Goal: Information Seeking & Learning: Learn about a topic

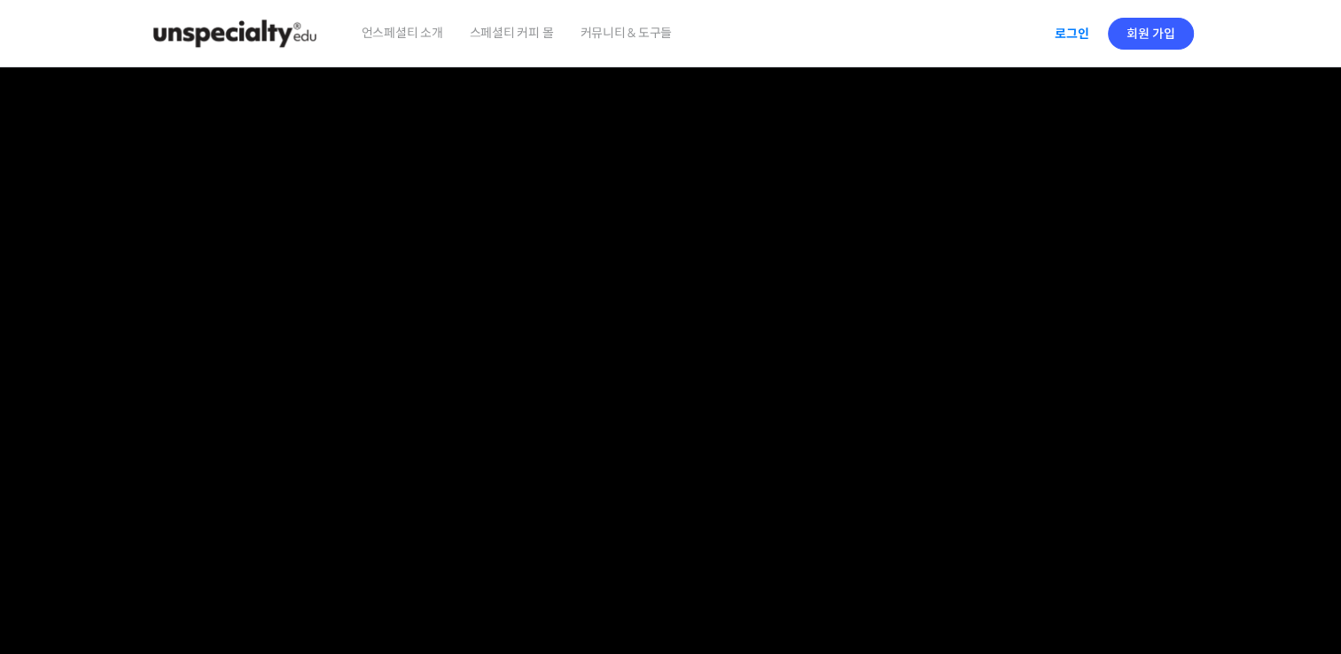
click at [1060, 35] on link "로그인" at bounding box center [1072, 33] width 56 height 41
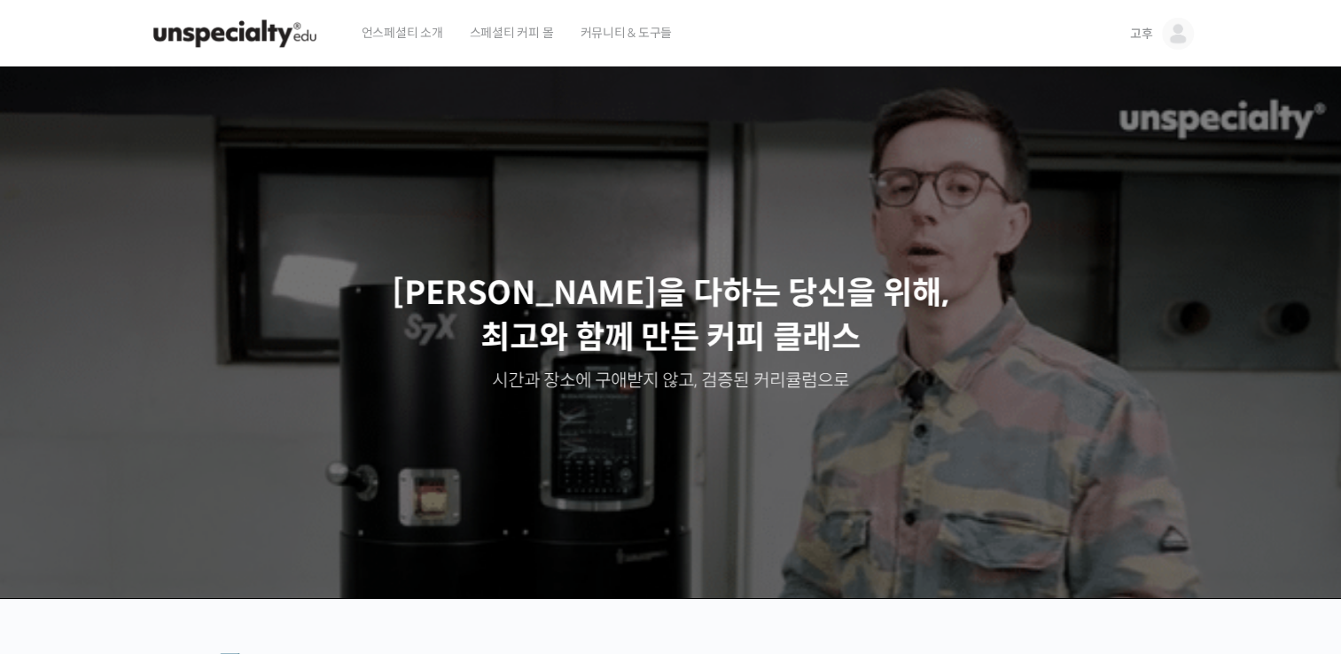
click at [1135, 37] on span "고후" at bounding box center [1141, 34] width 23 height 16
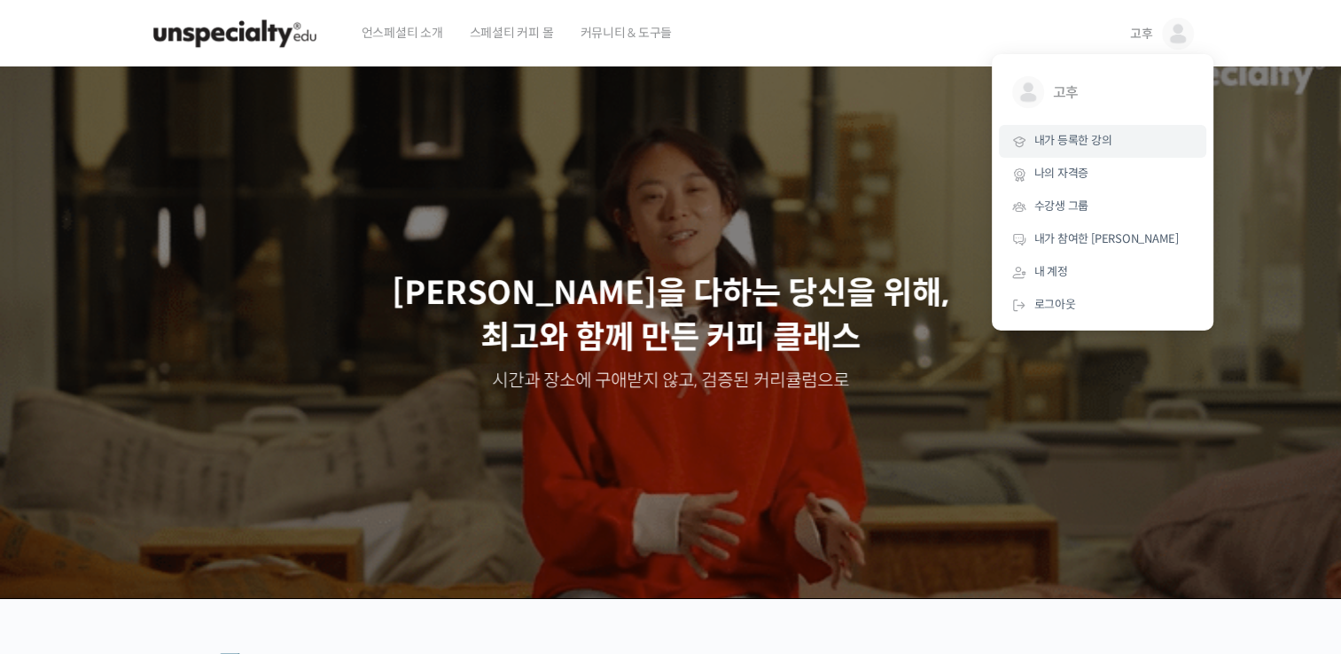
click at [1108, 149] on link "내가 등록한 강의" at bounding box center [1102, 141] width 207 height 33
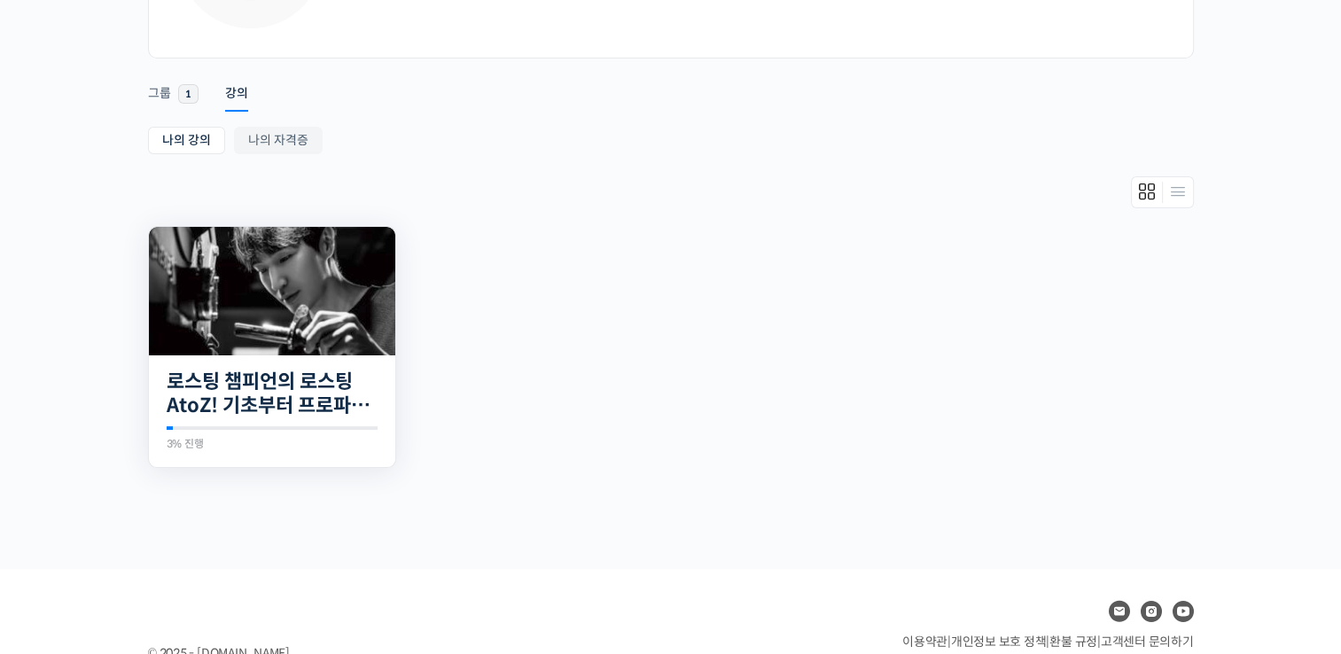
scroll to position [266, 0]
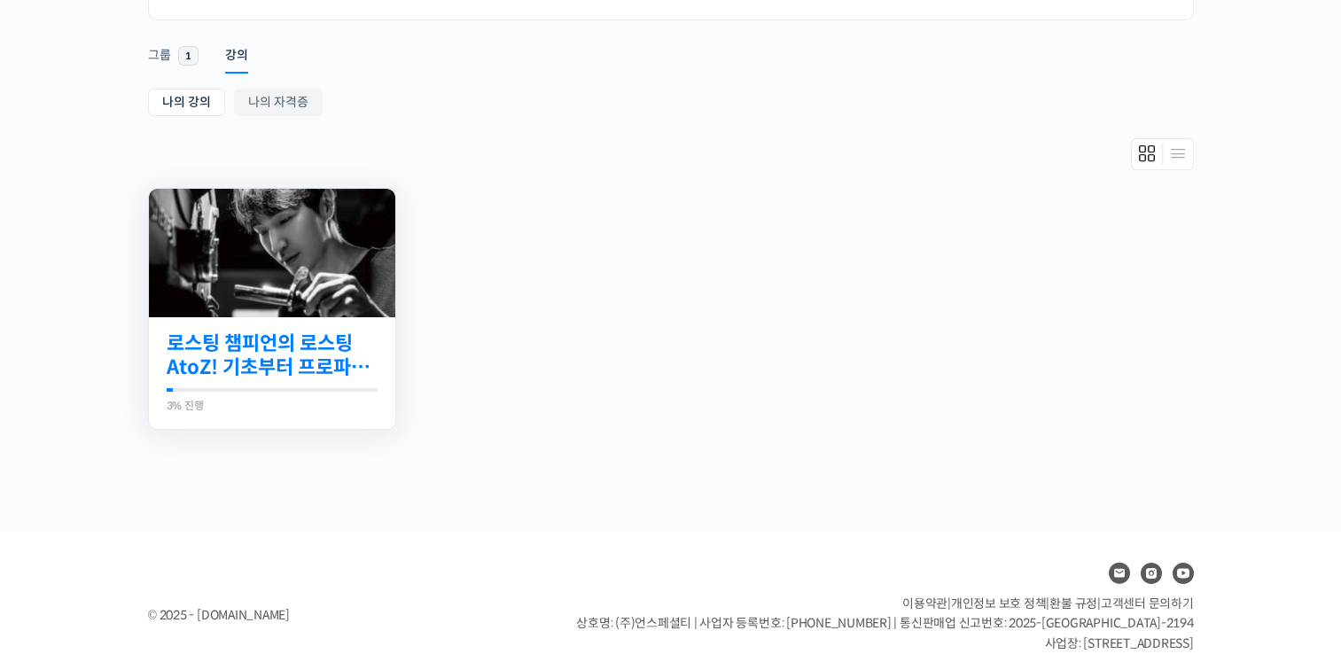
click at [240, 364] on link "로스팅 챔피언의 로스팅 AtoZ! 기초부터 프로파일 설계까지" at bounding box center [272, 356] width 211 height 49
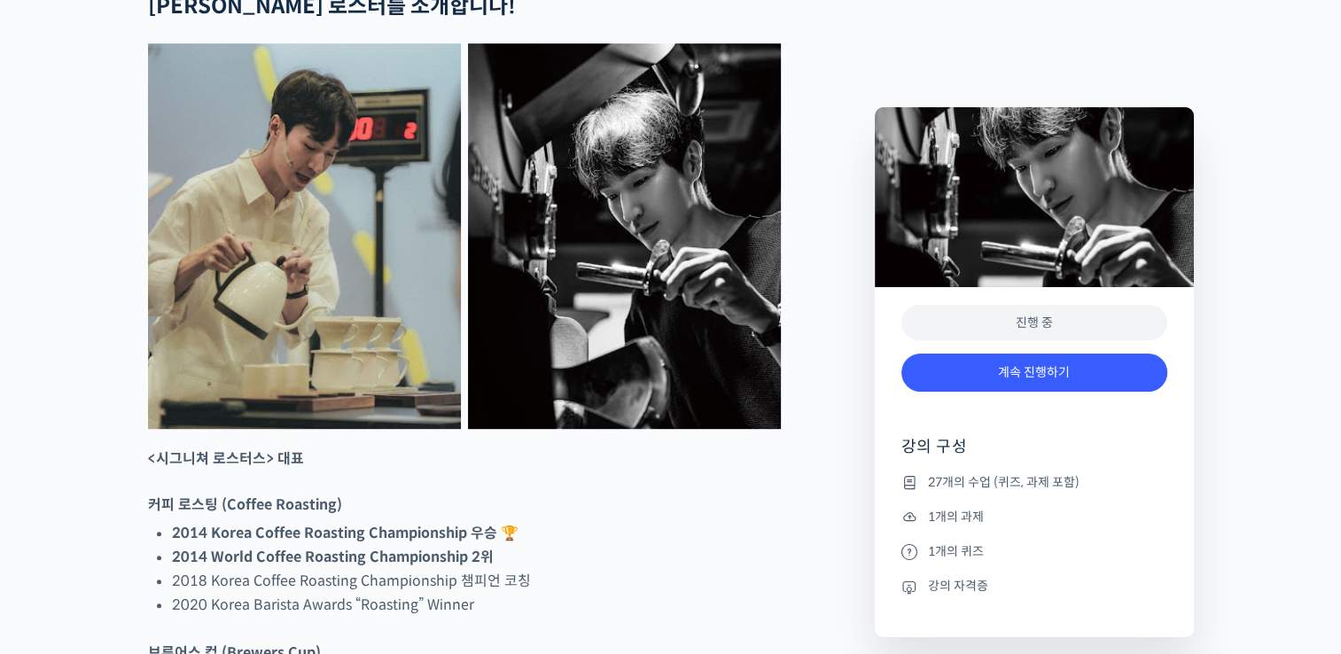
scroll to position [975, 0]
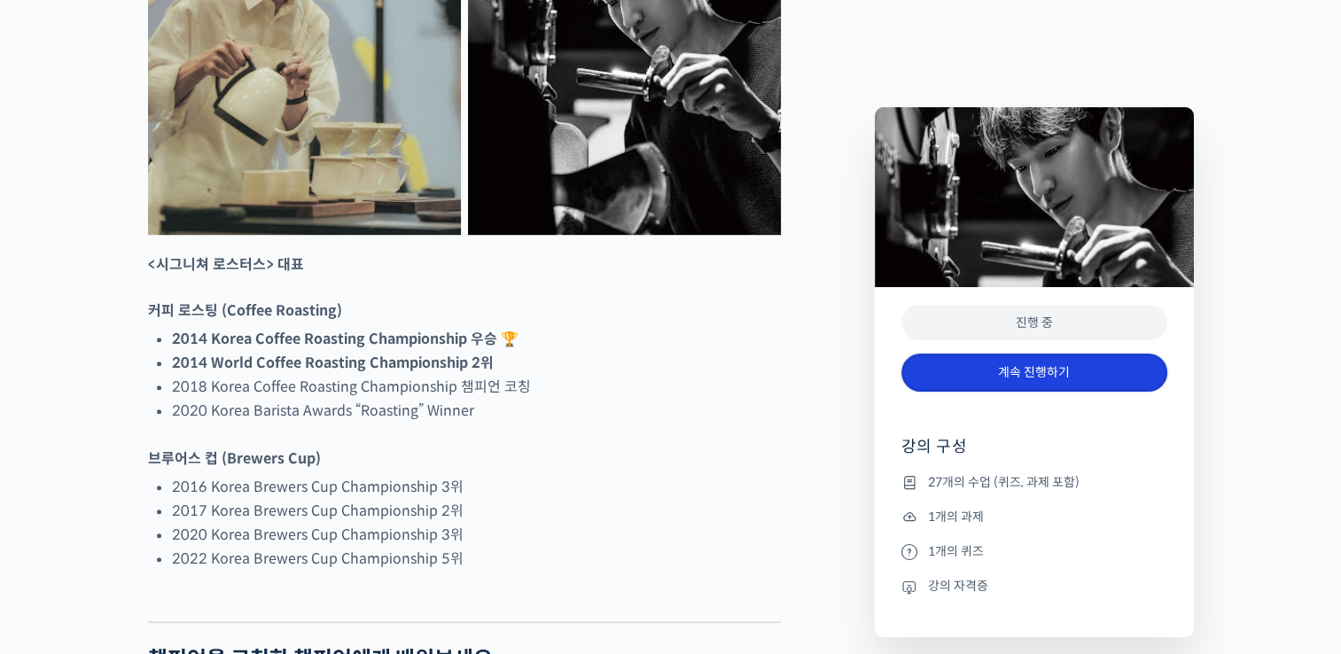
click at [972, 372] on link "계속 진행하기" at bounding box center [1035, 373] width 266 height 38
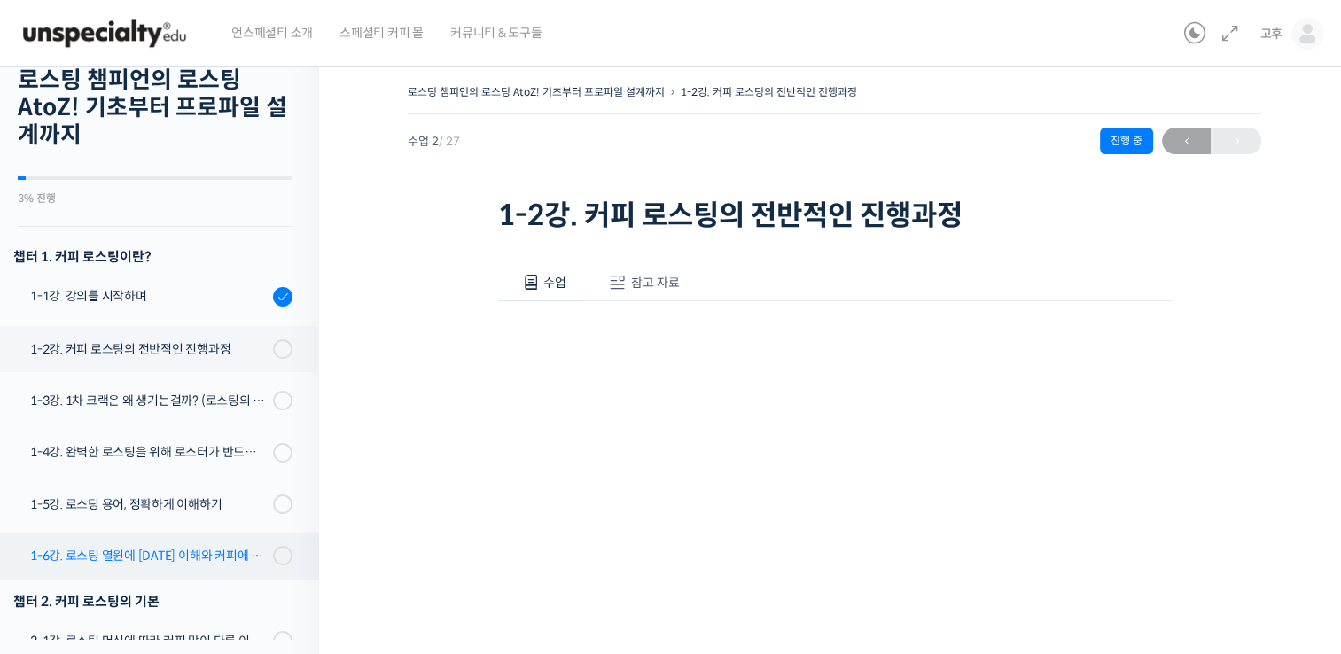
scroll to position [45, 0]
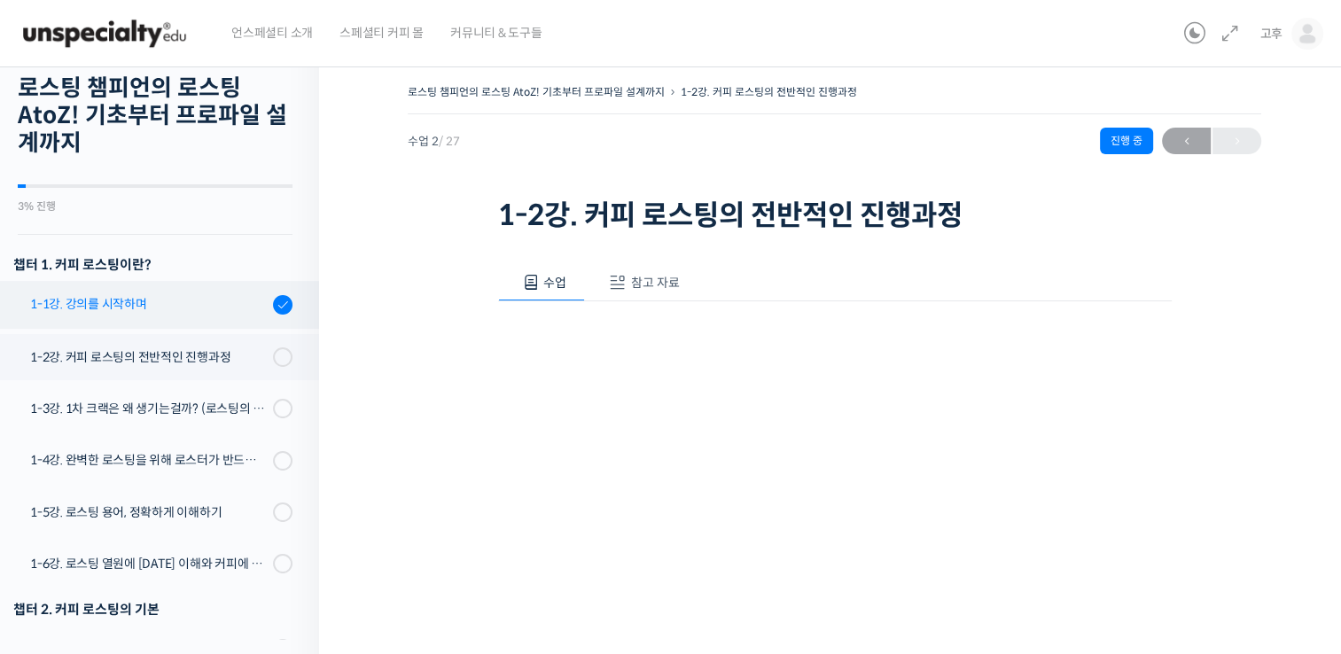
click at [179, 312] on div "1-1강. 강의를 시작하며" at bounding box center [149, 304] width 238 height 20
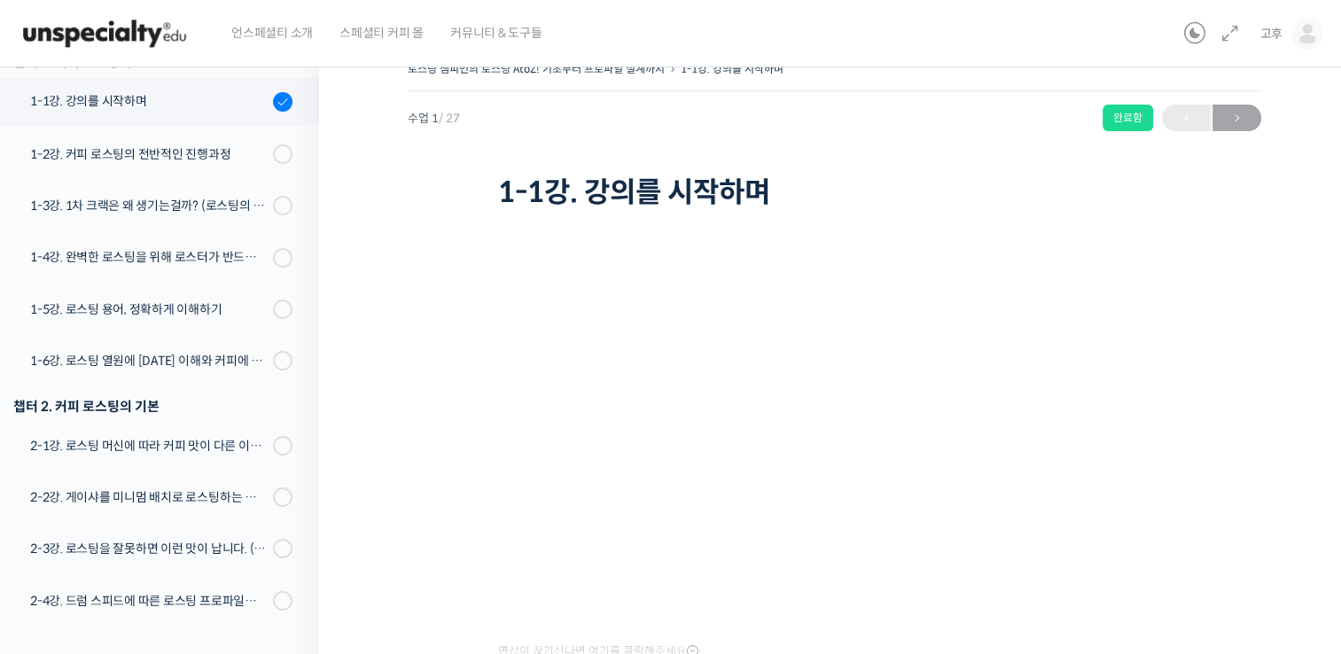
scroll to position [225, 0]
click at [193, 162] on link "1-2강. 커피 로스팅의 전반적인 진행과정" at bounding box center [155, 154] width 328 height 46
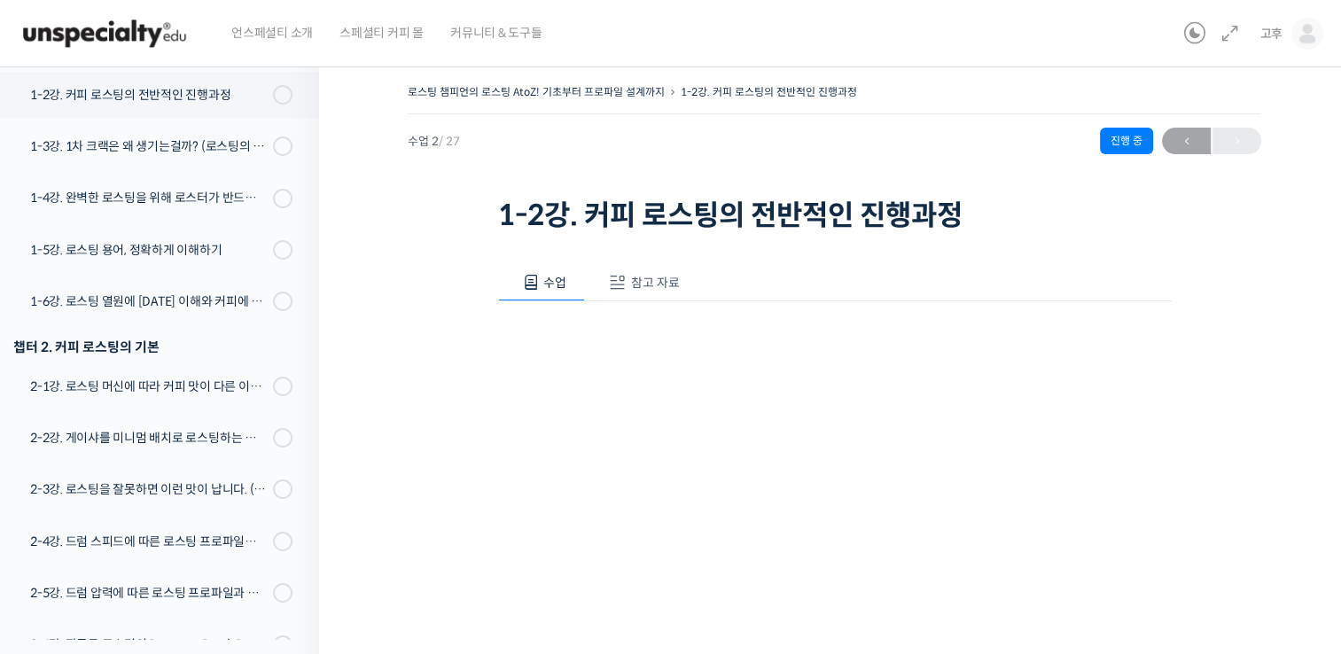
scroll to position [311, 0]
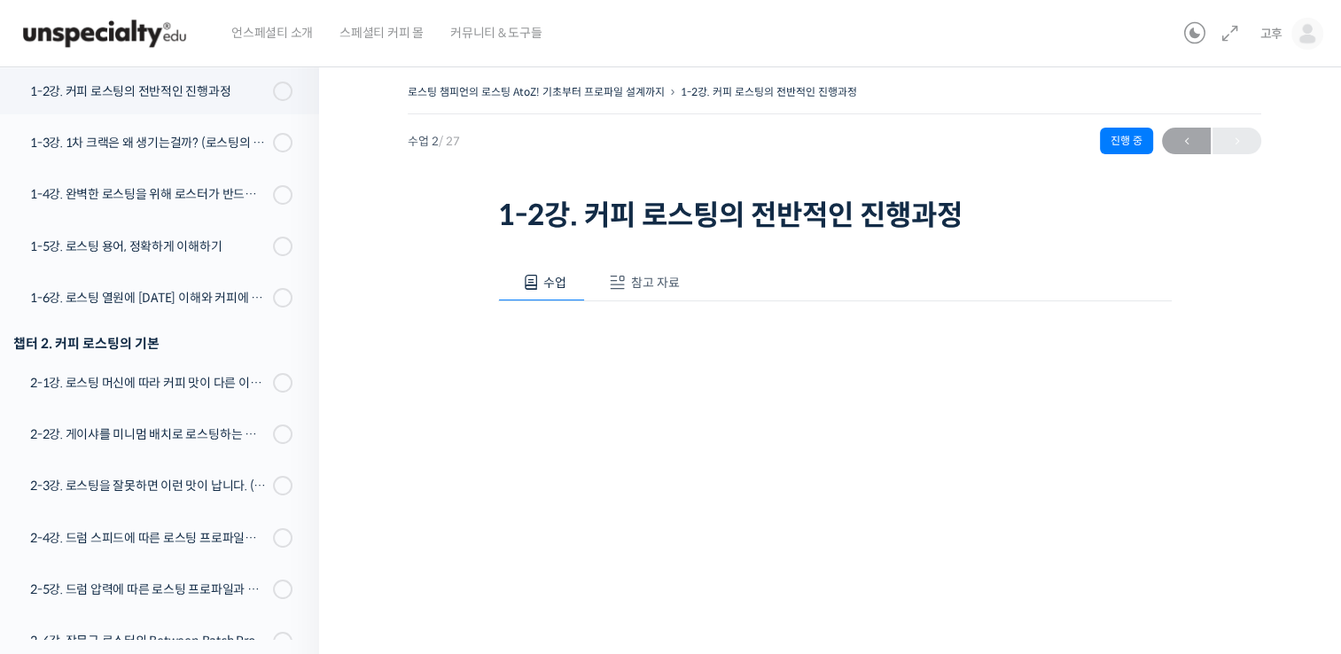
click at [674, 287] on span "참고 자료" at bounding box center [655, 283] width 49 height 16
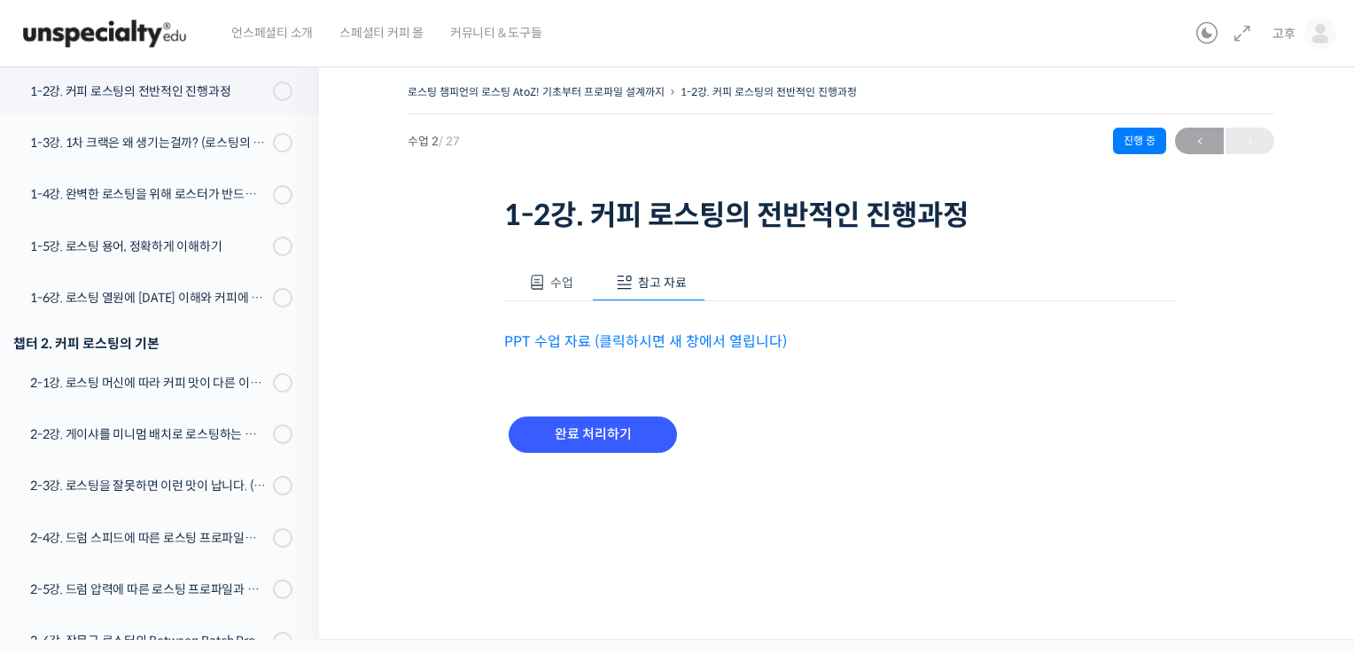
click at [651, 344] on link "PPT 수업 자료 (클릭하시면 새 창에서 열립니다)" at bounding box center [645, 341] width 283 height 19
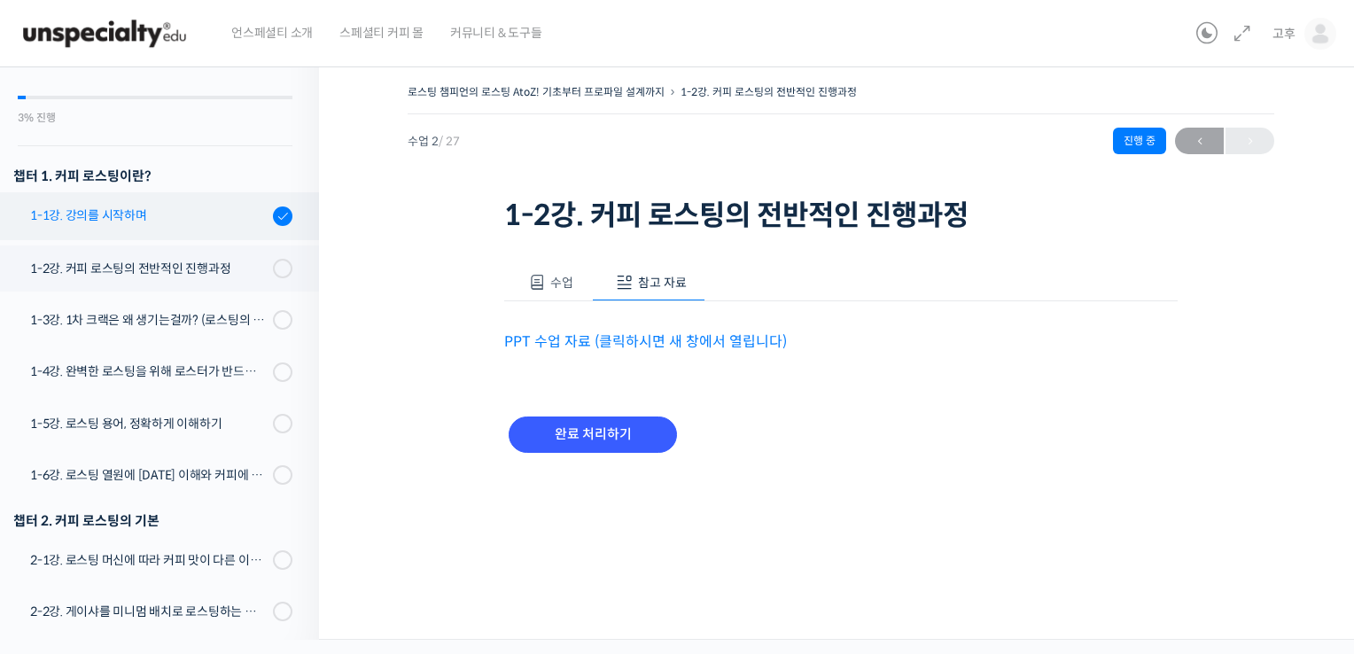
click at [150, 224] on div "1-1강. 강의를 시작하며" at bounding box center [149, 216] width 238 height 20
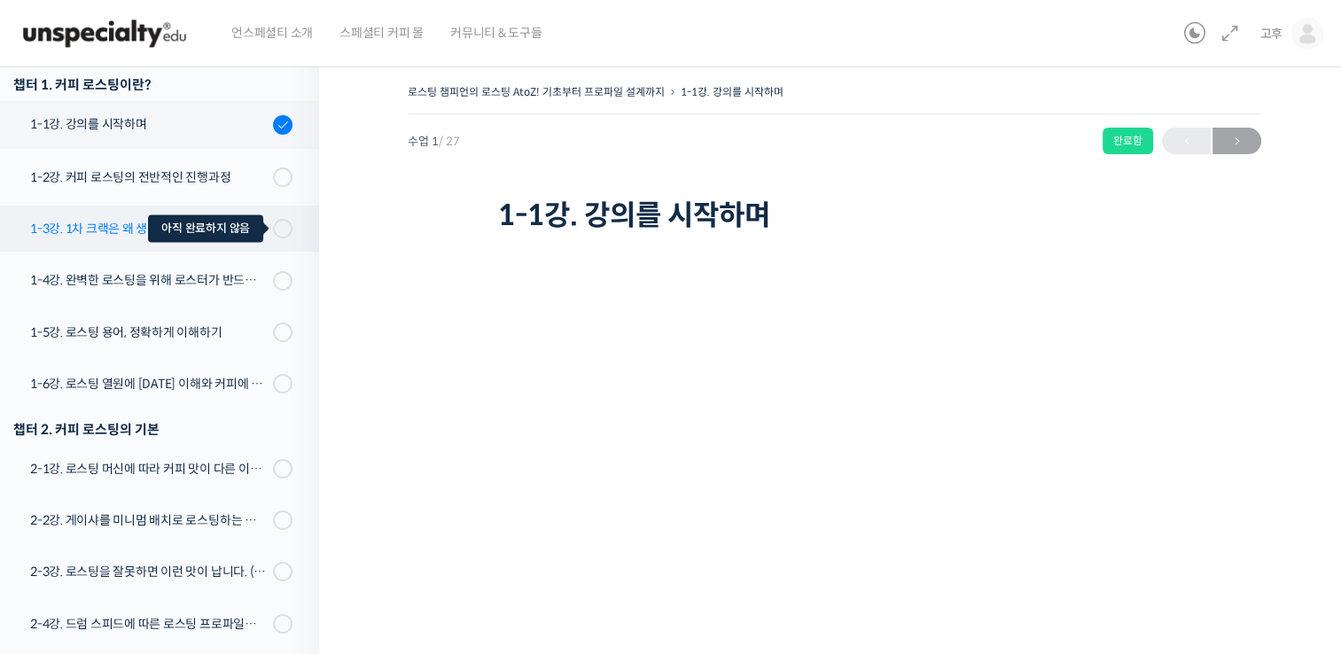
click at [273, 224] on div at bounding box center [283, 229] width 20 height 20
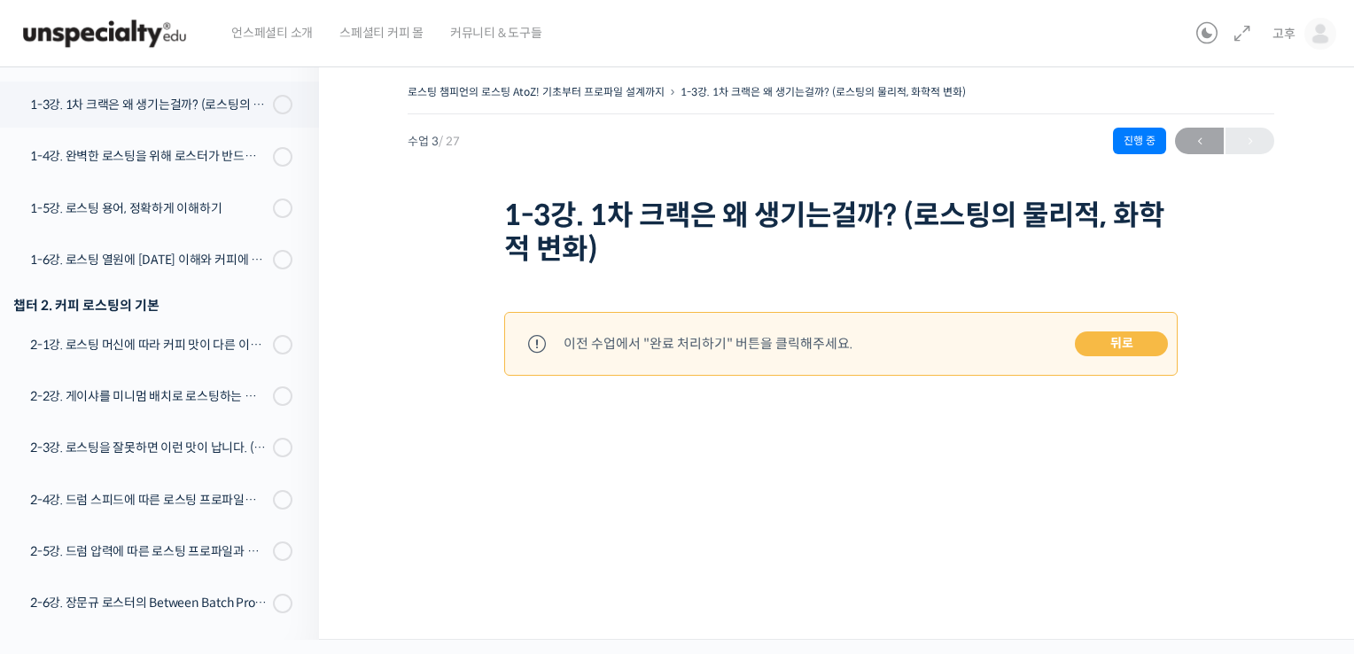
scroll to position [362, 0]
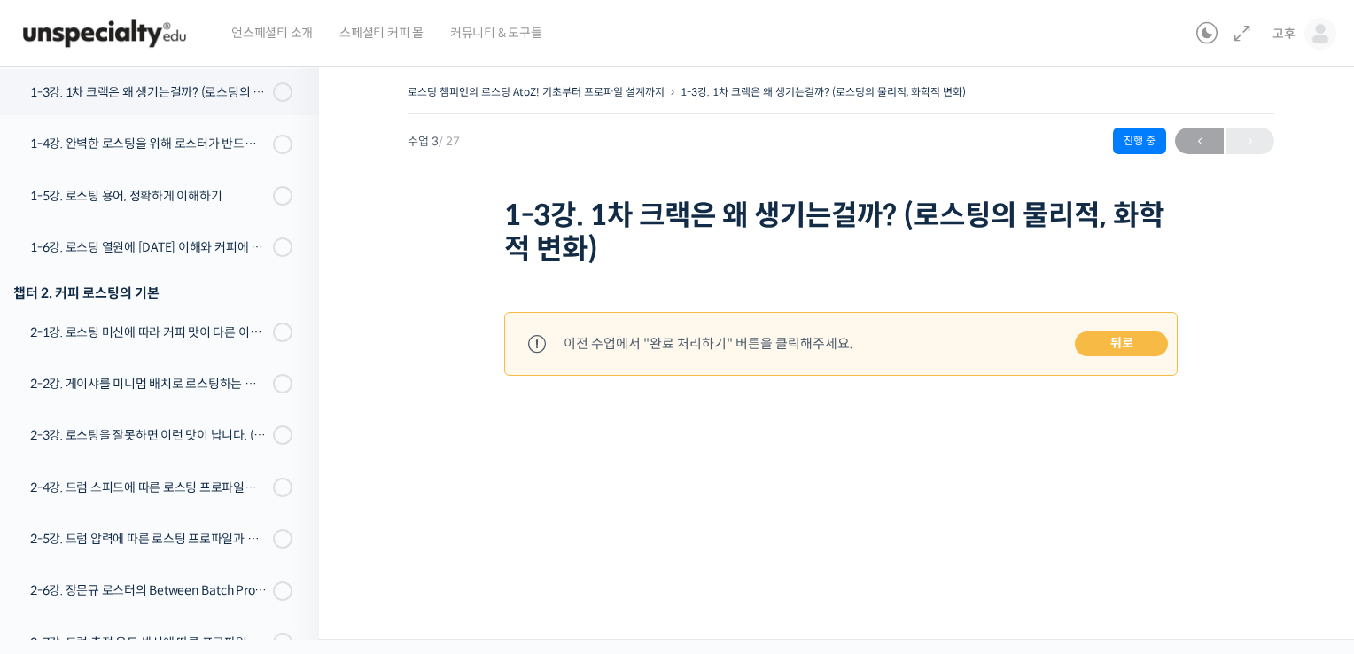
click at [600, 405] on div at bounding box center [592, 407] width 177 height 9
click at [727, 199] on h1 "1-3강. 1차 크랙은 왜 생기는걸까? (로스팅의 물리적, 화학적 변화)" at bounding box center [841, 233] width 674 height 68
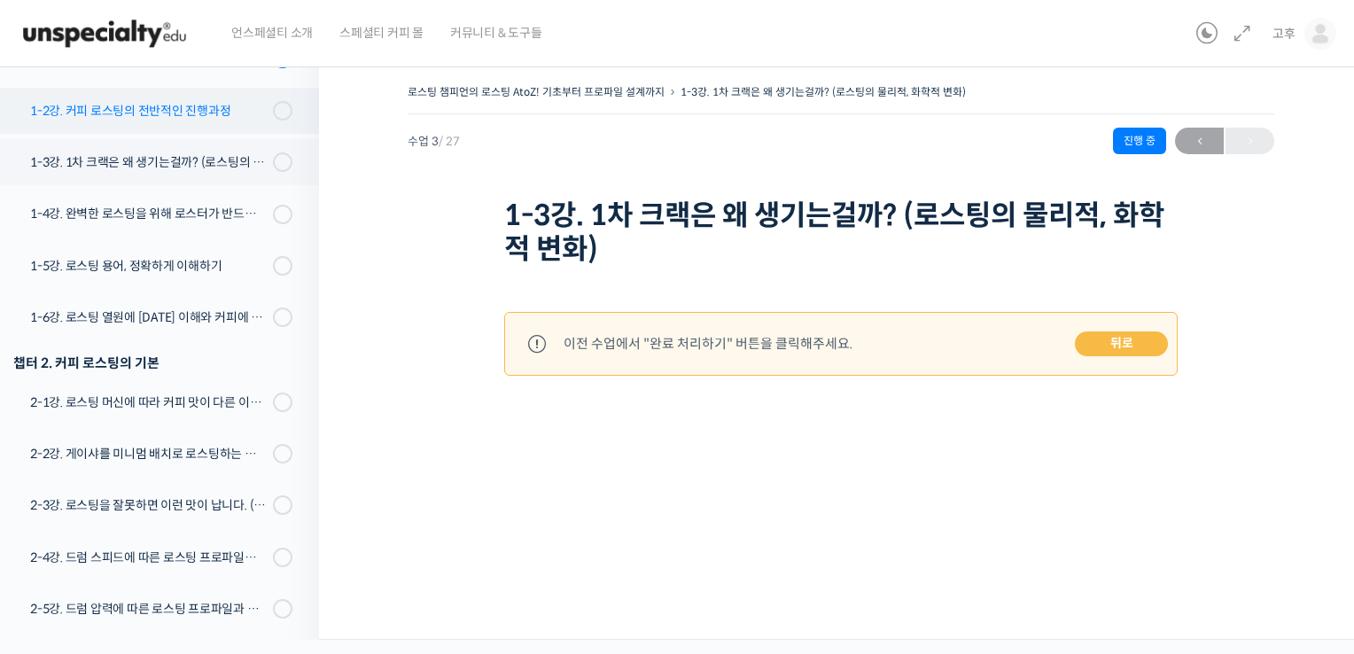
scroll to position [184, 0]
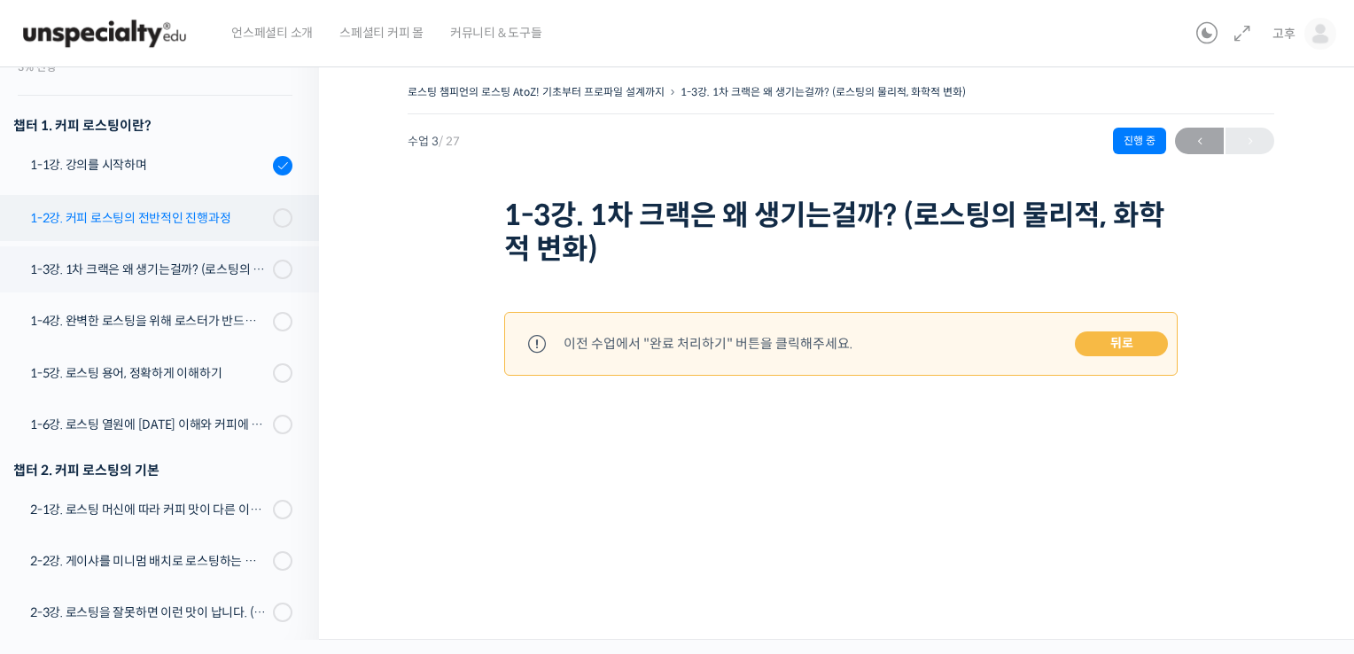
click at [129, 230] on link "1-2강. 커피 로스팅의 전반적인 진행과정" at bounding box center [155, 218] width 328 height 46
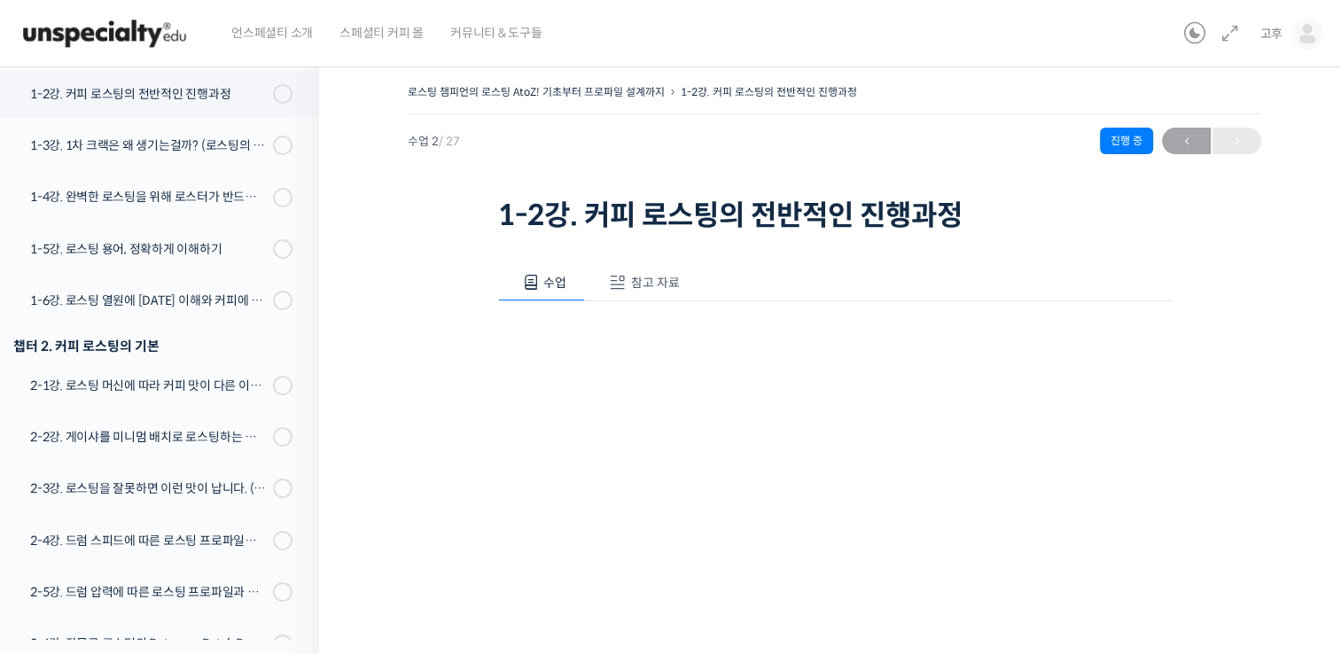
scroll to position [311, 0]
click at [656, 287] on span "참고 자료" at bounding box center [655, 283] width 49 height 16
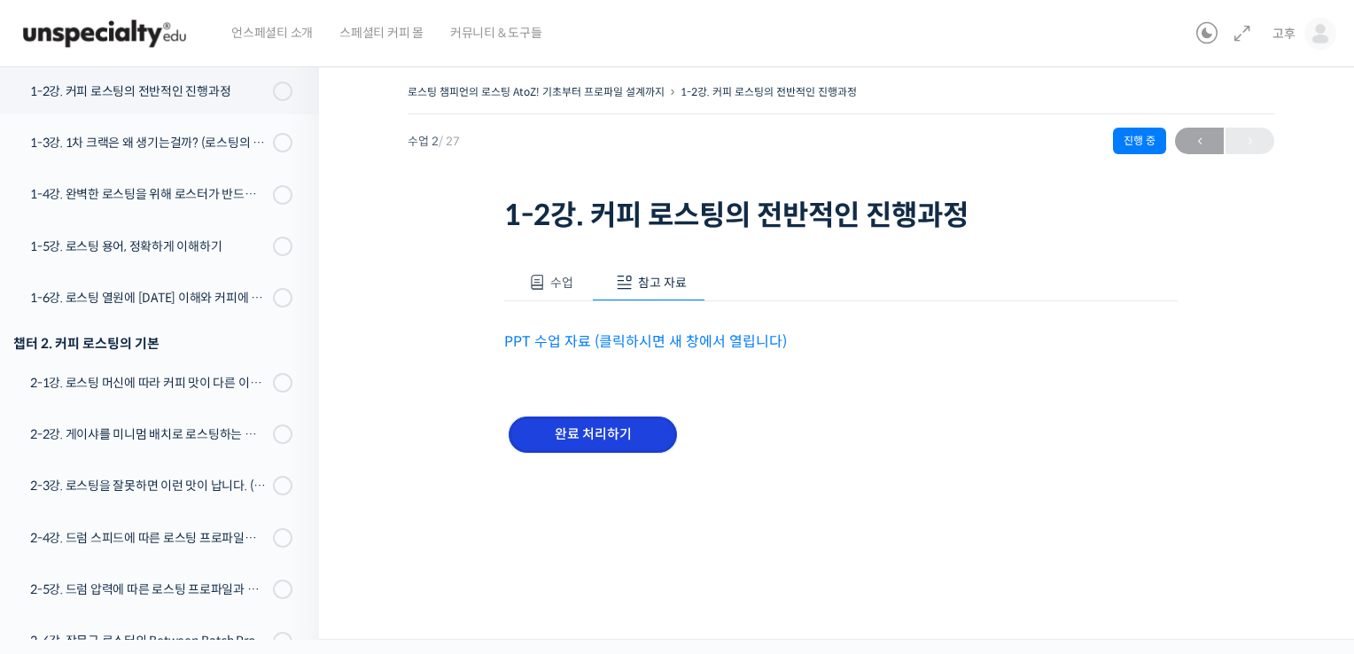
click at [606, 437] on input "완료 처리하기" at bounding box center [593, 435] width 168 height 36
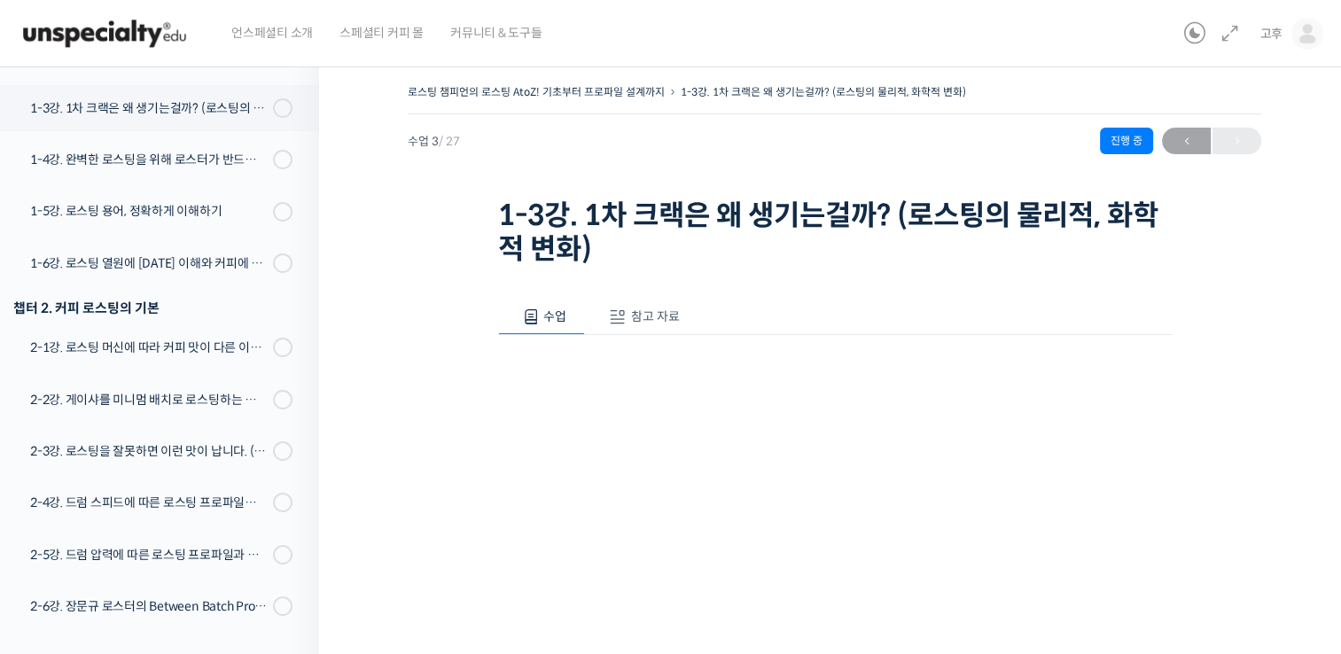
scroll to position [364, 0]
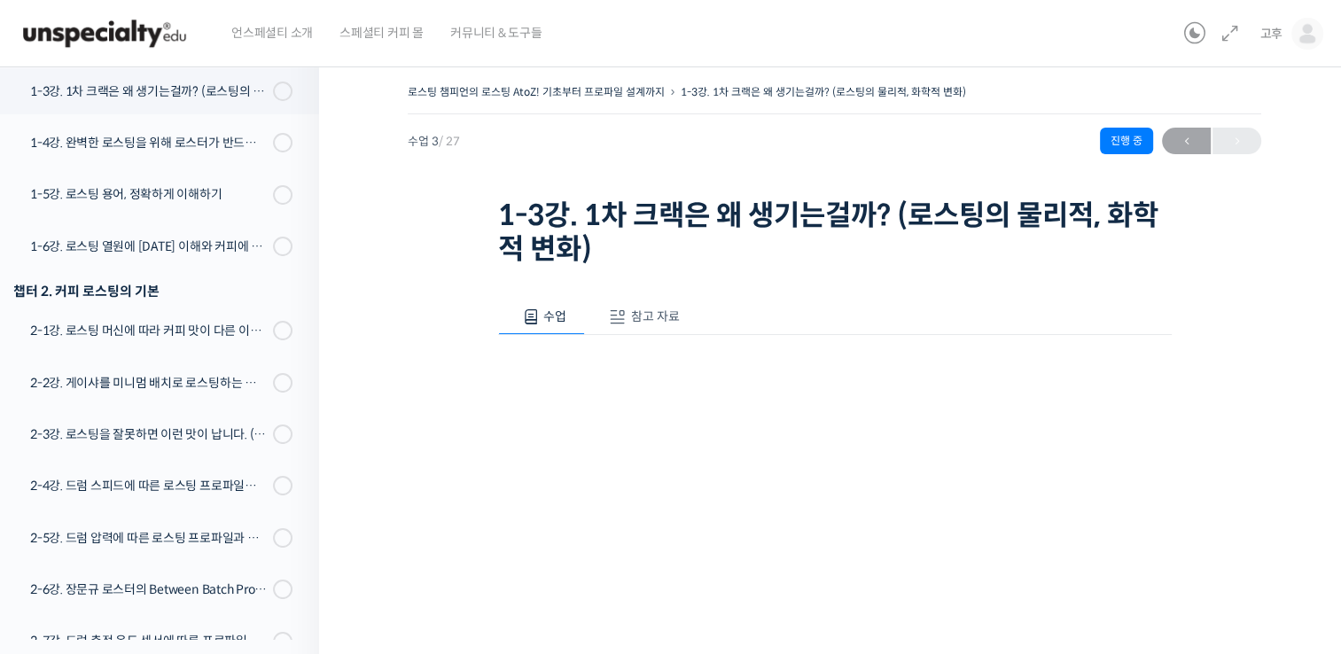
click at [649, 319] on span "참고 자료" at bounding box center [655, 316] width 49 height 16
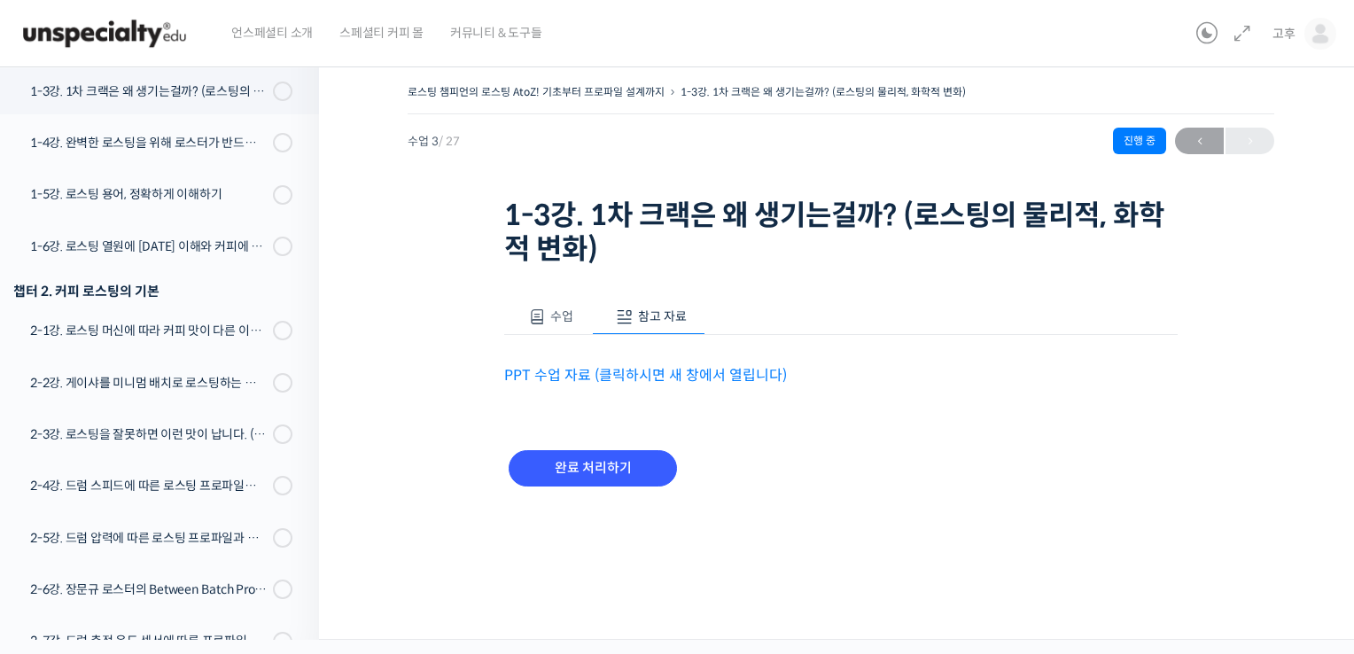
click at [628, 378] on link "PPT 수업 자료 (클릭하시면 새 창에서 열립니다)" at bounding box center [645, 375] width 283 height 19
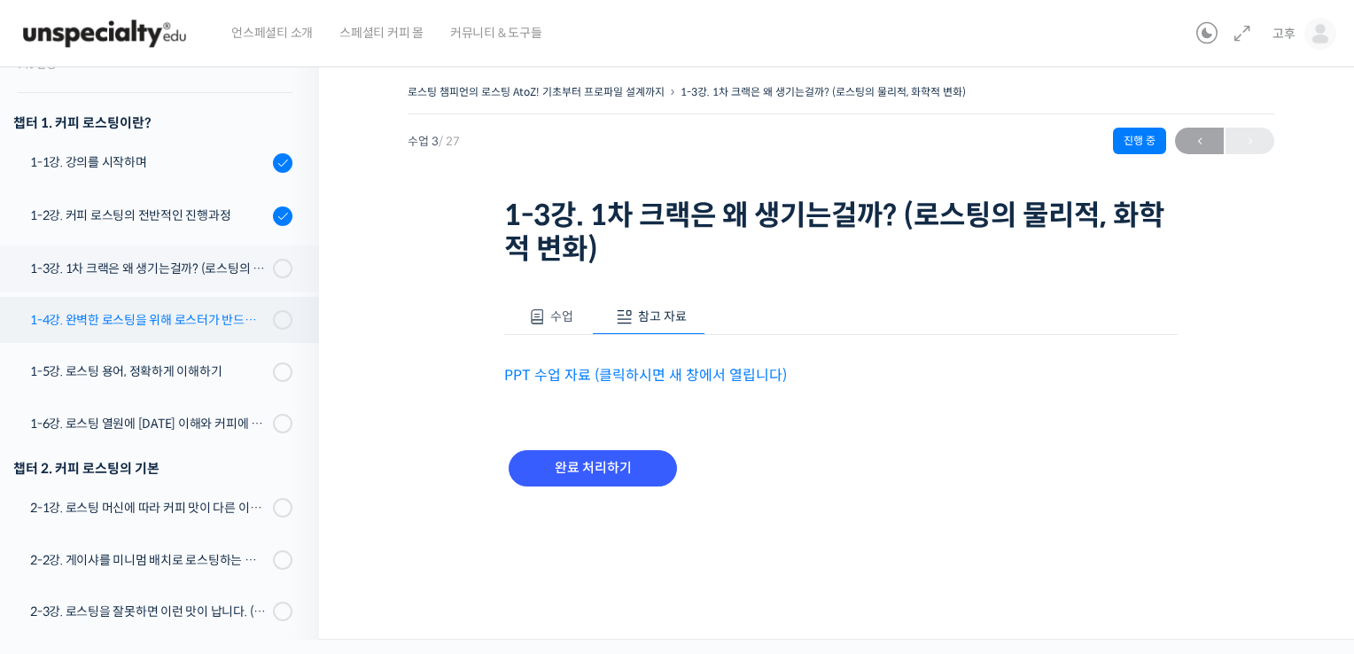
scroll to position [98, 0]
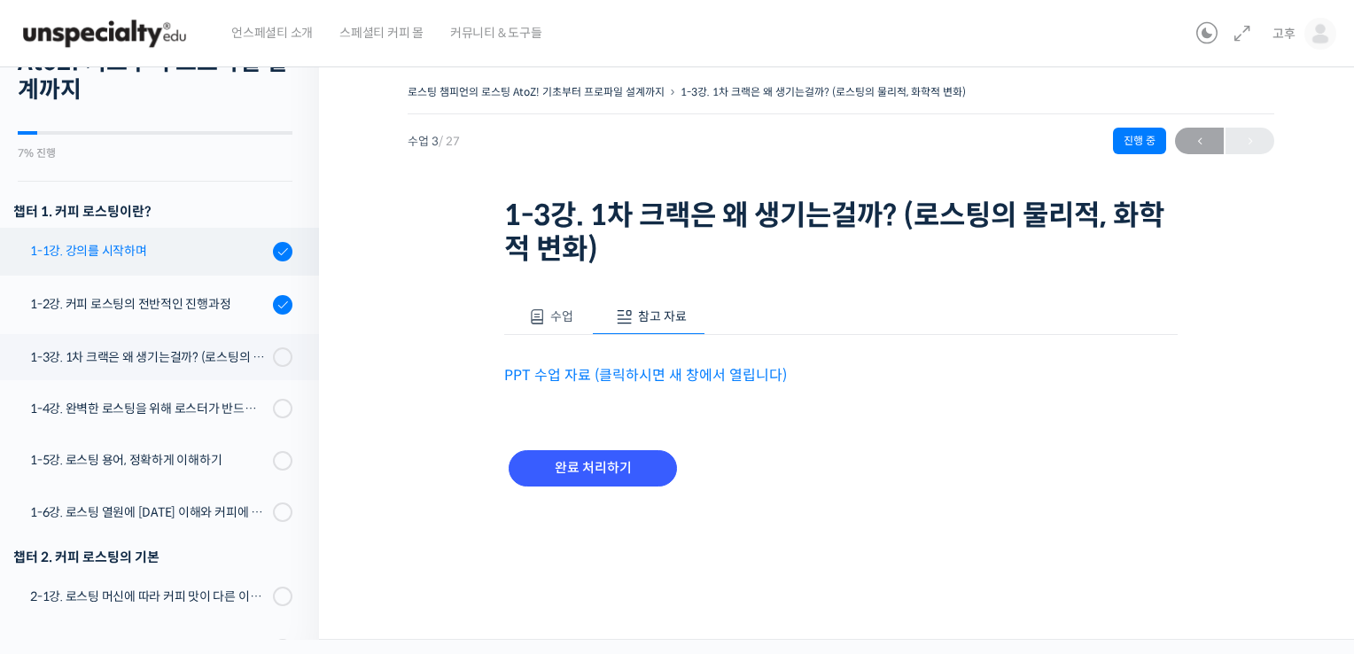
click at [160, 246] on div "1-1강. 강의를 시작하며" at bounding box center [149, 251] width 238 height 20
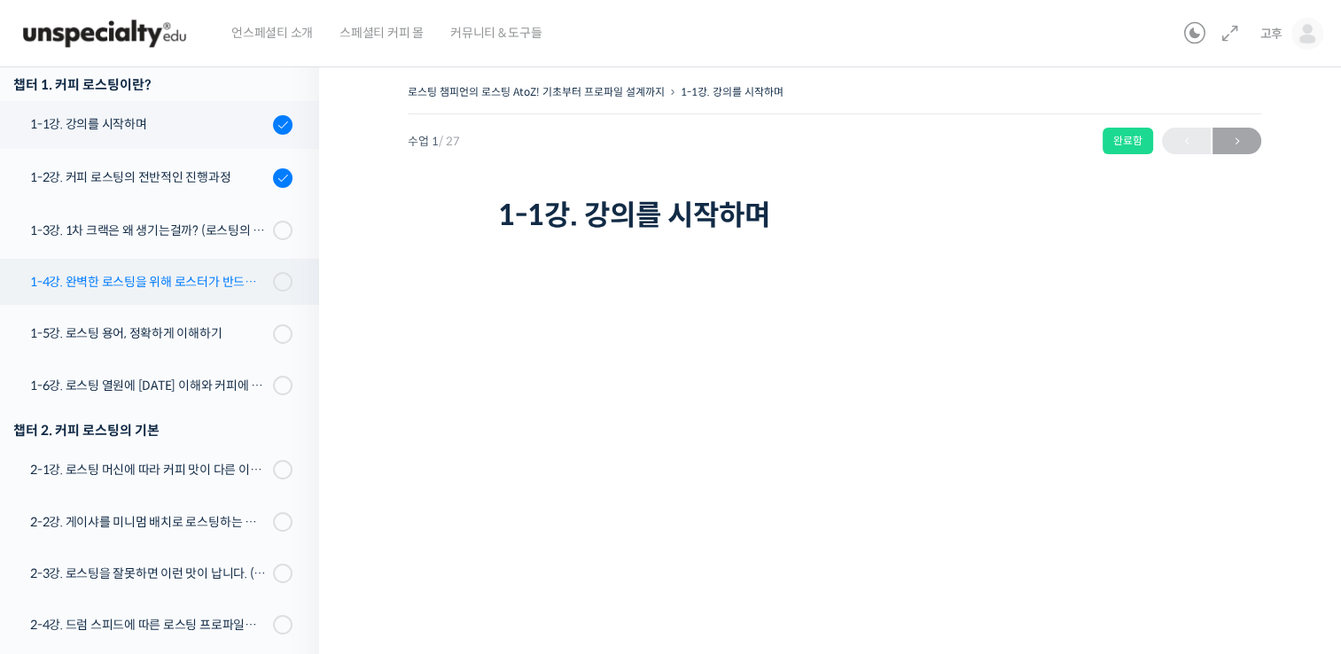
click at [188, 289] on div "1-4강. 완벽한 로스팅을 위해 로스터가 반드시 갖춰야 할 것 (로스팅 목표 설정하기)" at bounding box center [149, 282] width 238 height 20
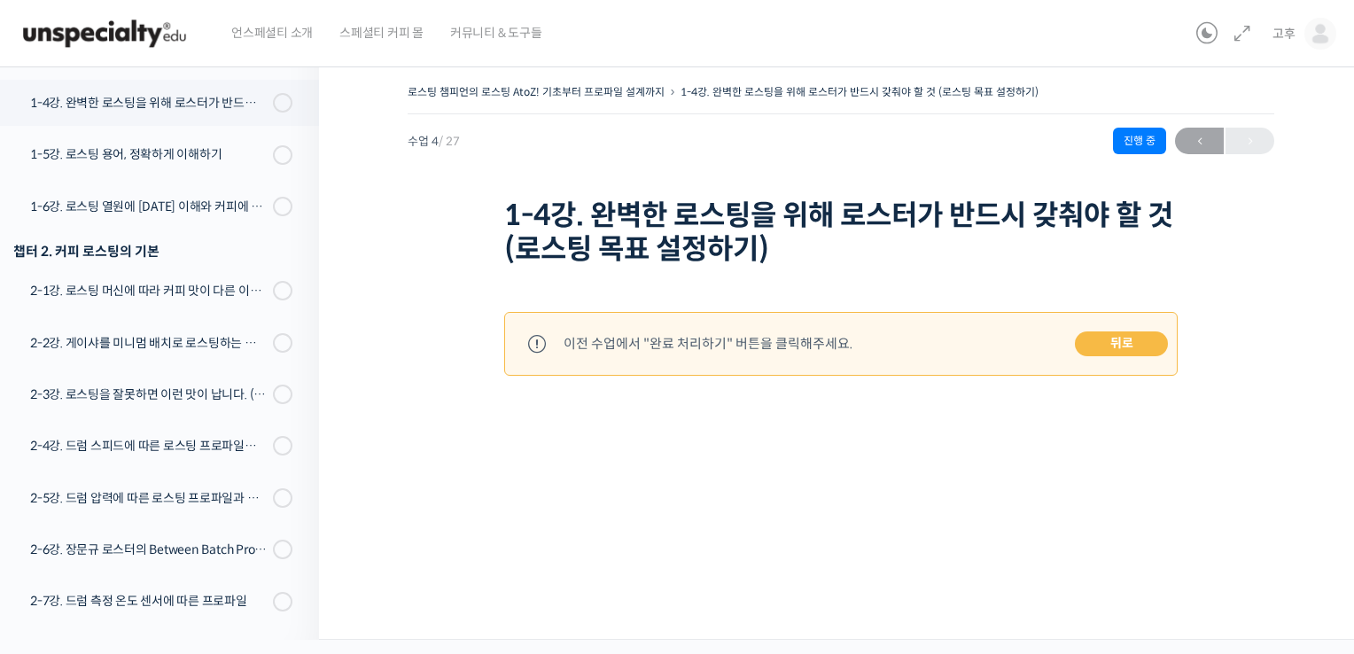
scroll to position [415, 0]
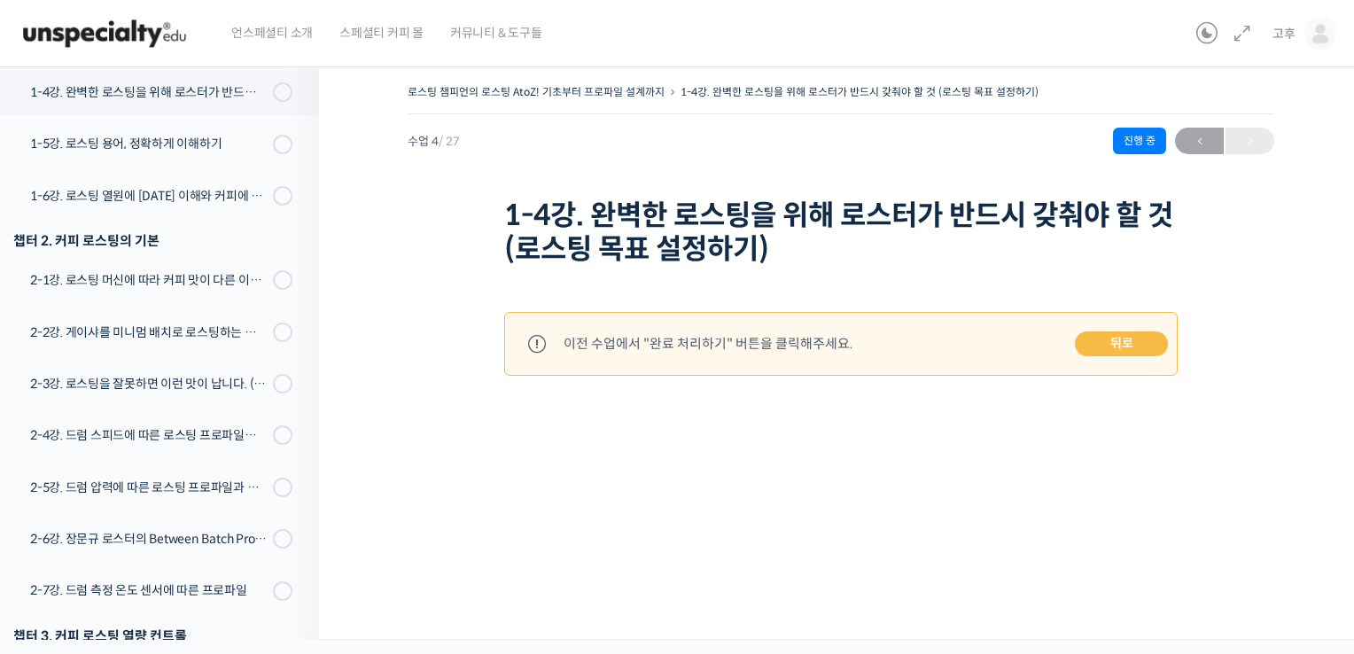
click at [1128, 343] on link "뒤로" at bounding box center [1121, 344] width 93 height 25
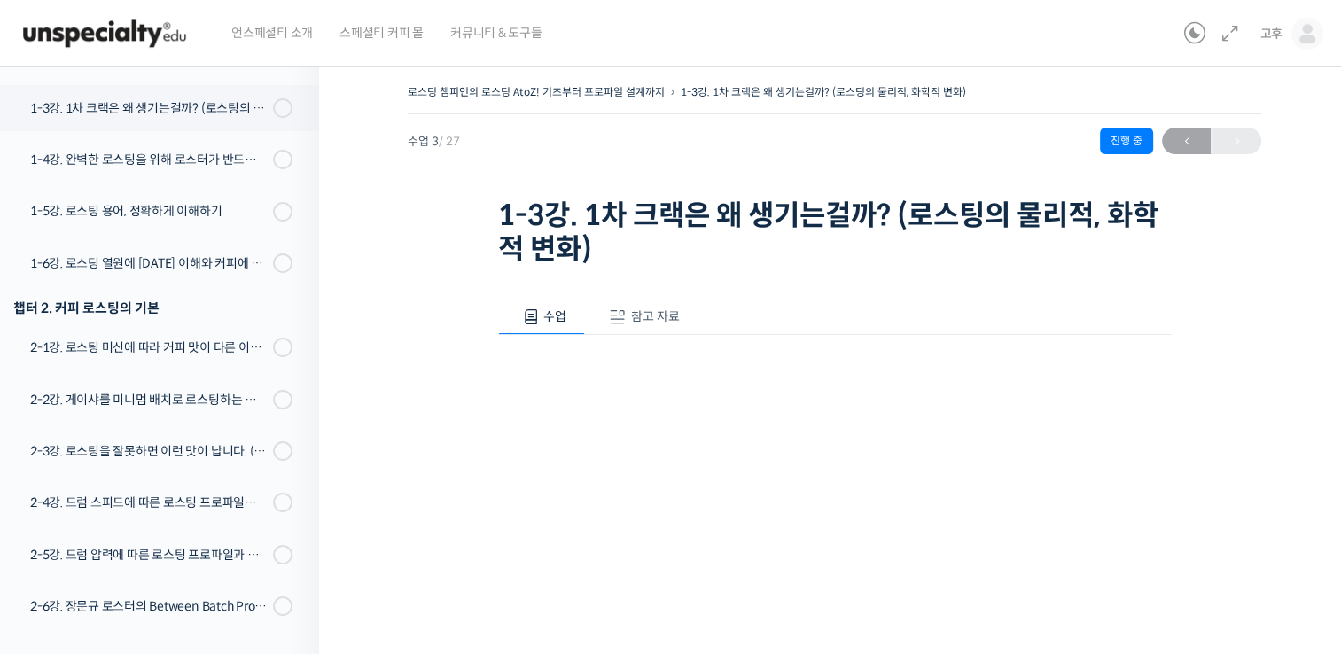
scroll to position [364, 0]
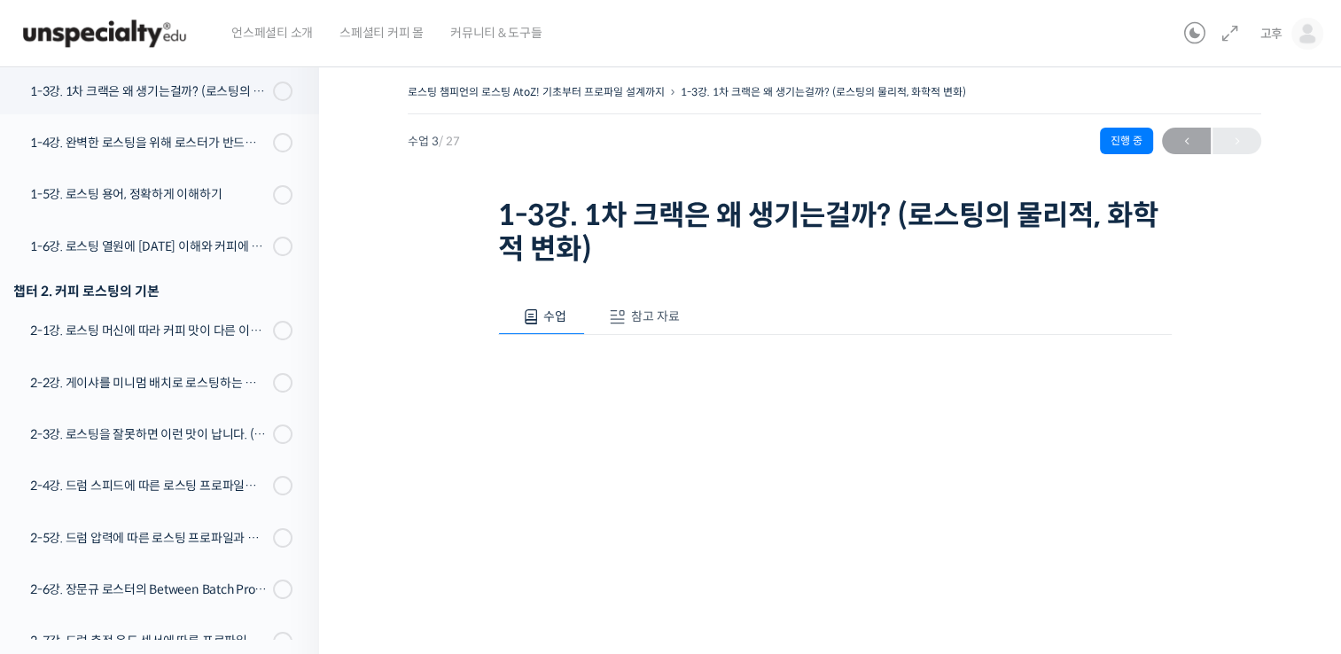
click at [687, 323] on button "참고 자료" at bounding box center [641, 317] width 113 height 37
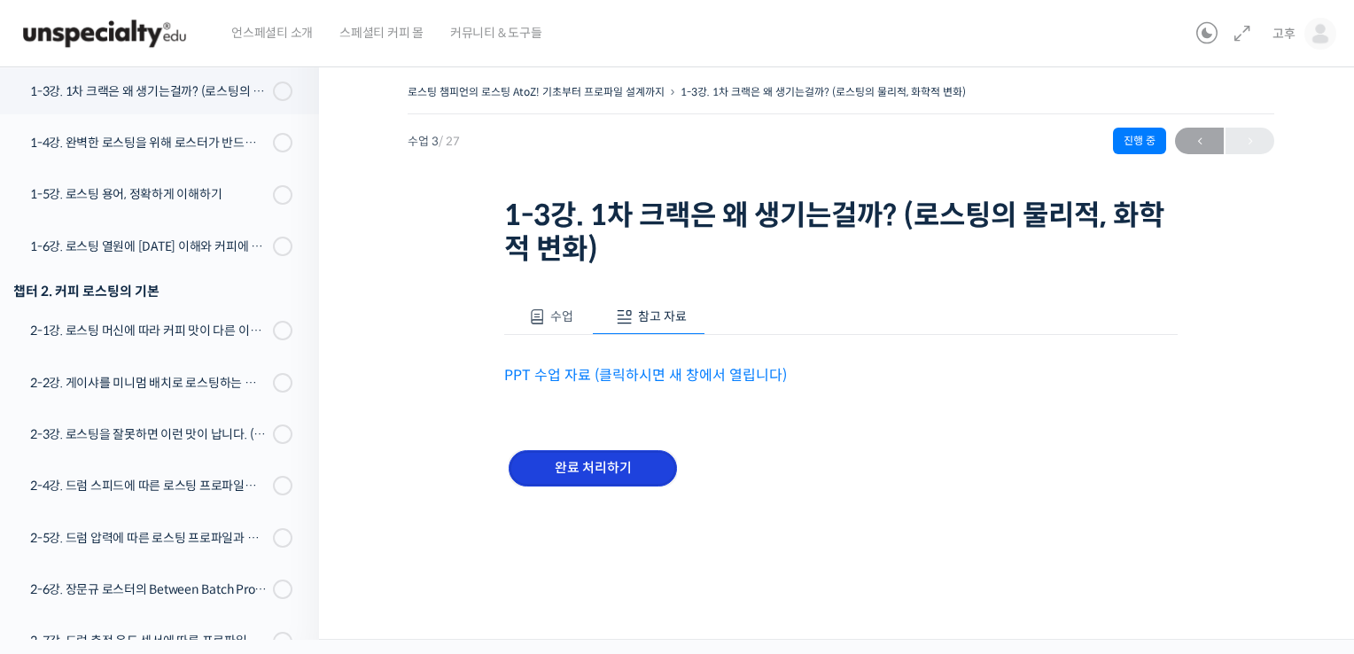
click at [631, 459] on input "완료 처리하기" at bounding box center [593, 468] width 168 height 36
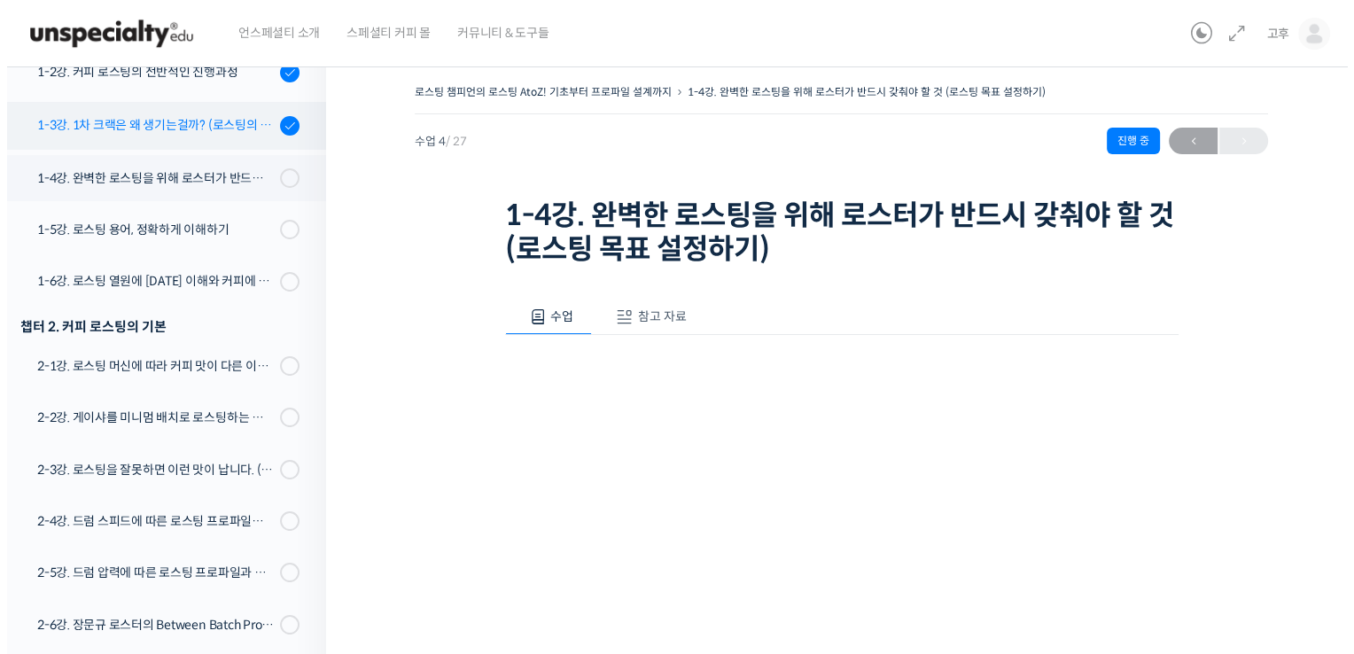
scroll to position [240, 0]
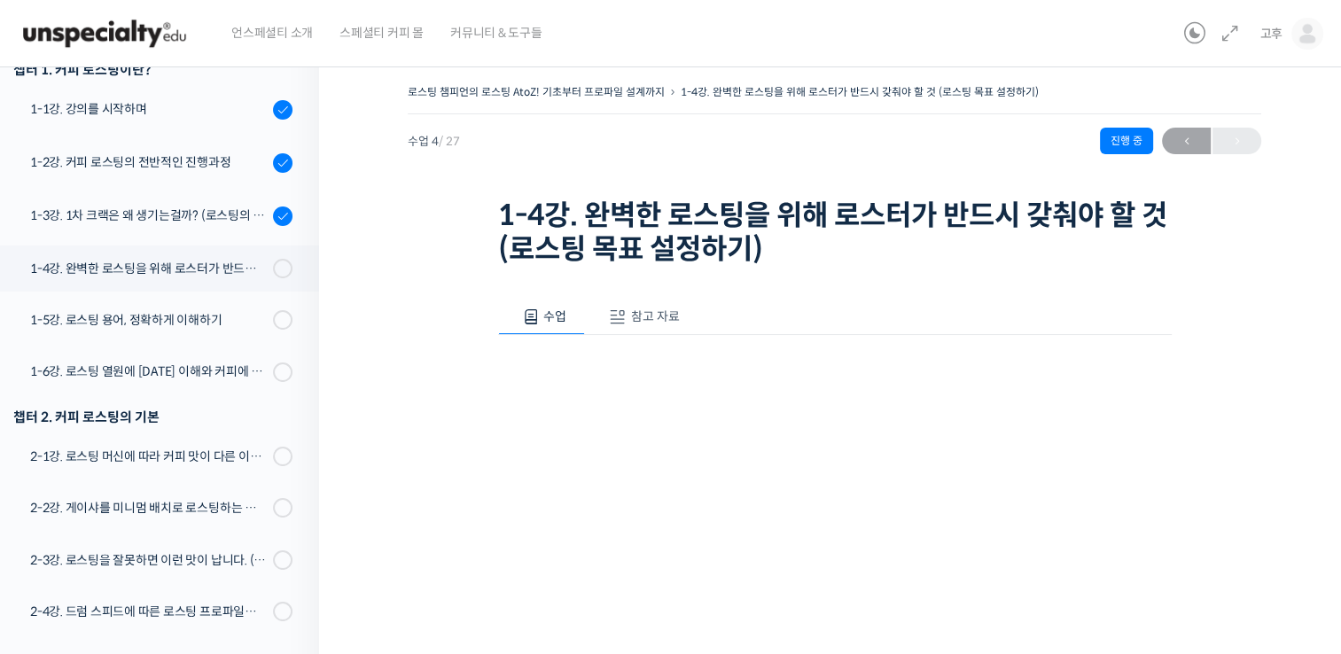
click at [684, 303] on button "참고 자료" at bounding box center [641, 317] width 113 height 37
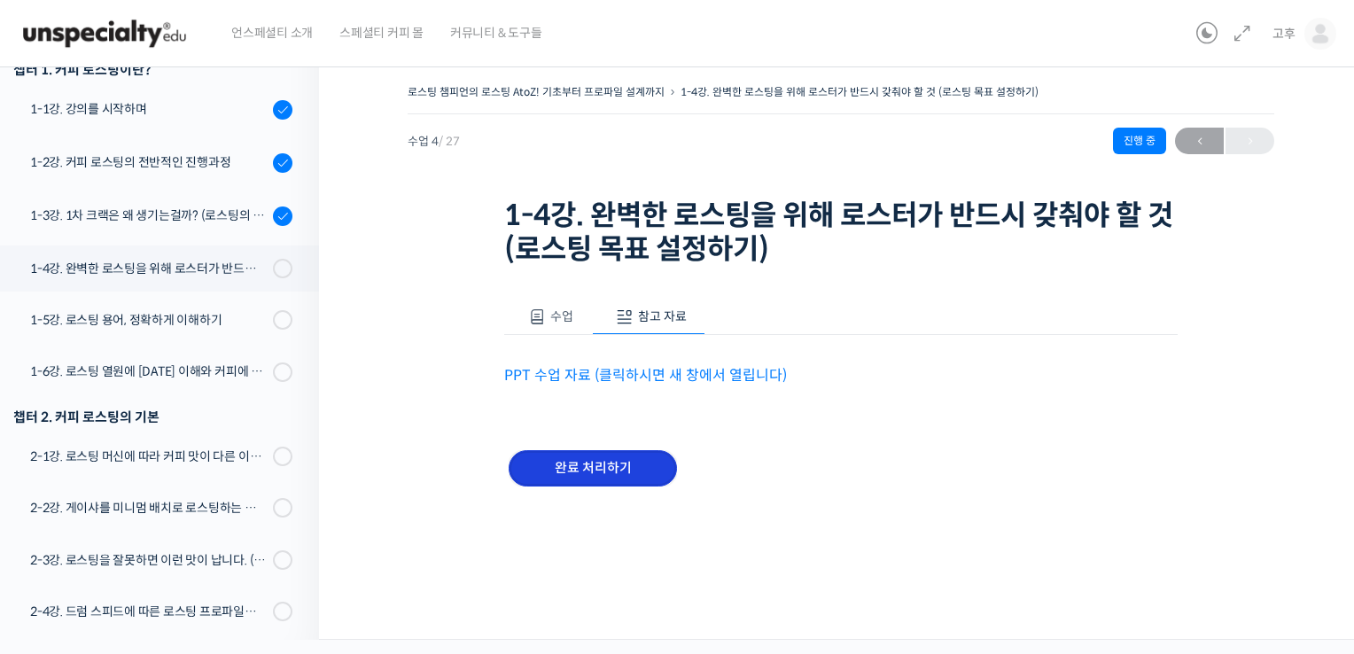
click at [590, 474] on input "완료 처리하기" at bounding box center [593, 468] width 168 height 36
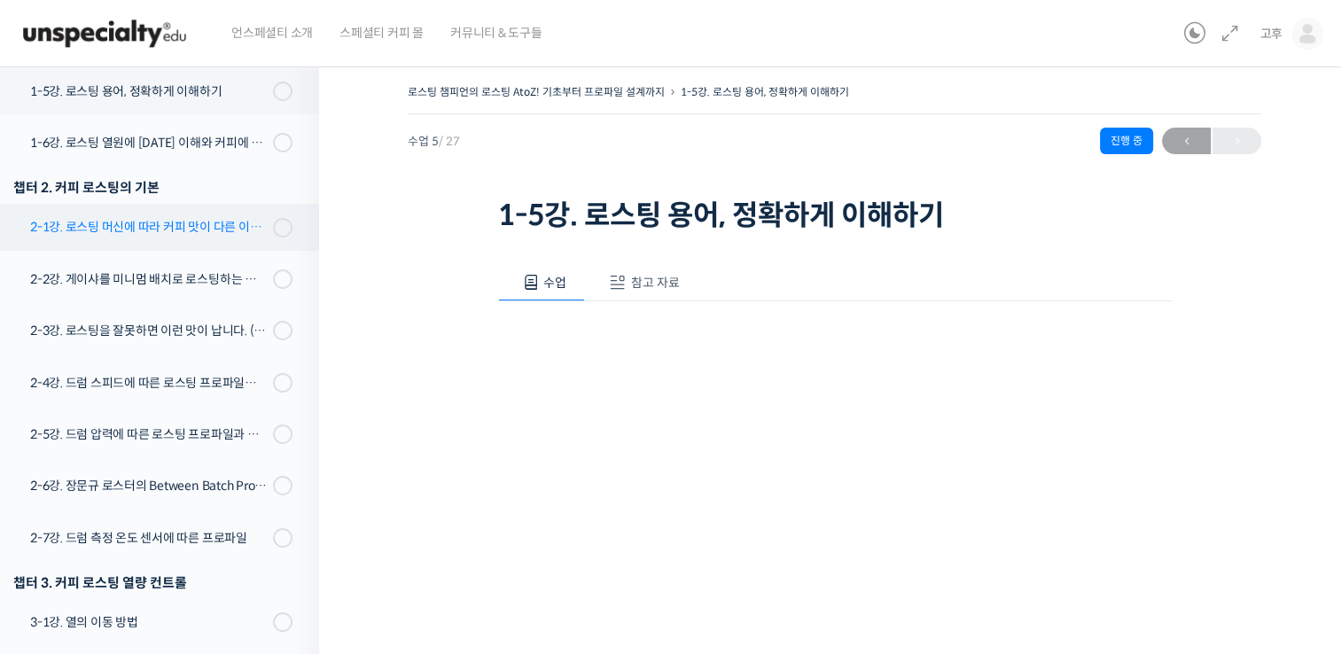
scroll to position [293, 0]
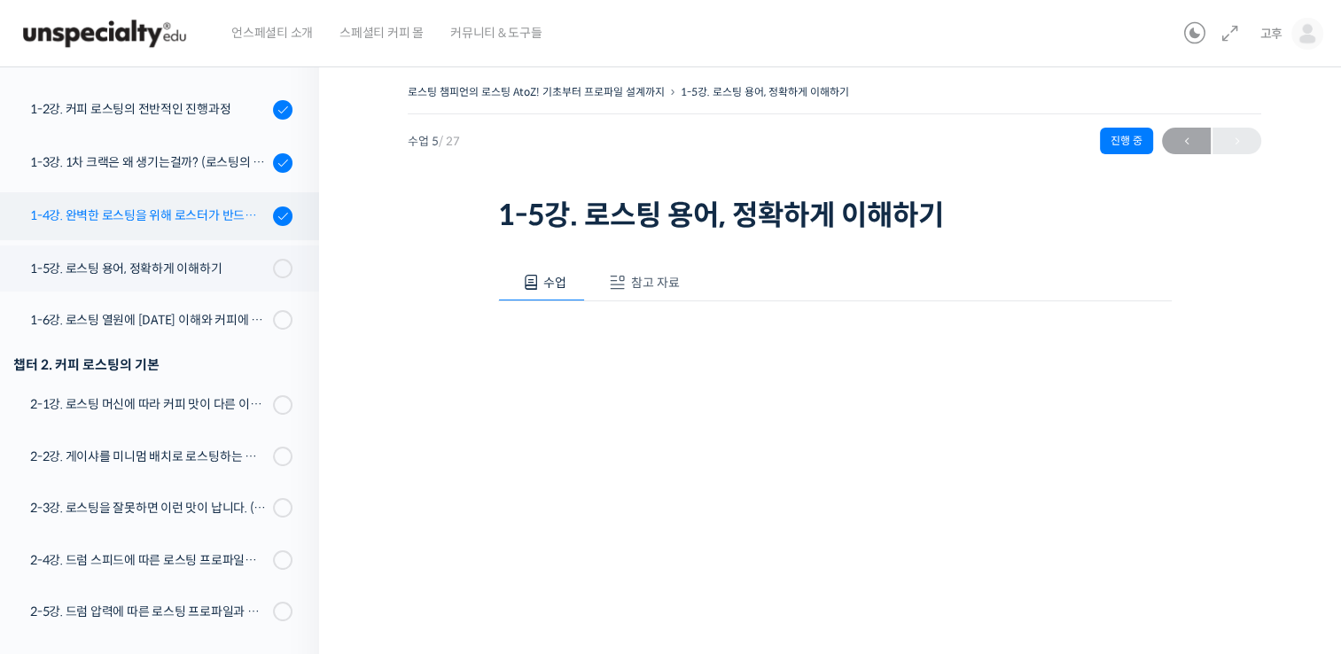
click at [145, 220] on div "1-4강. 완벽한 로스팅을 위해 로스터가 반드시 갖춰야 할 것 (로스팅 목표 설정하기)" at bounding box center [149, 216] width 238 height 20
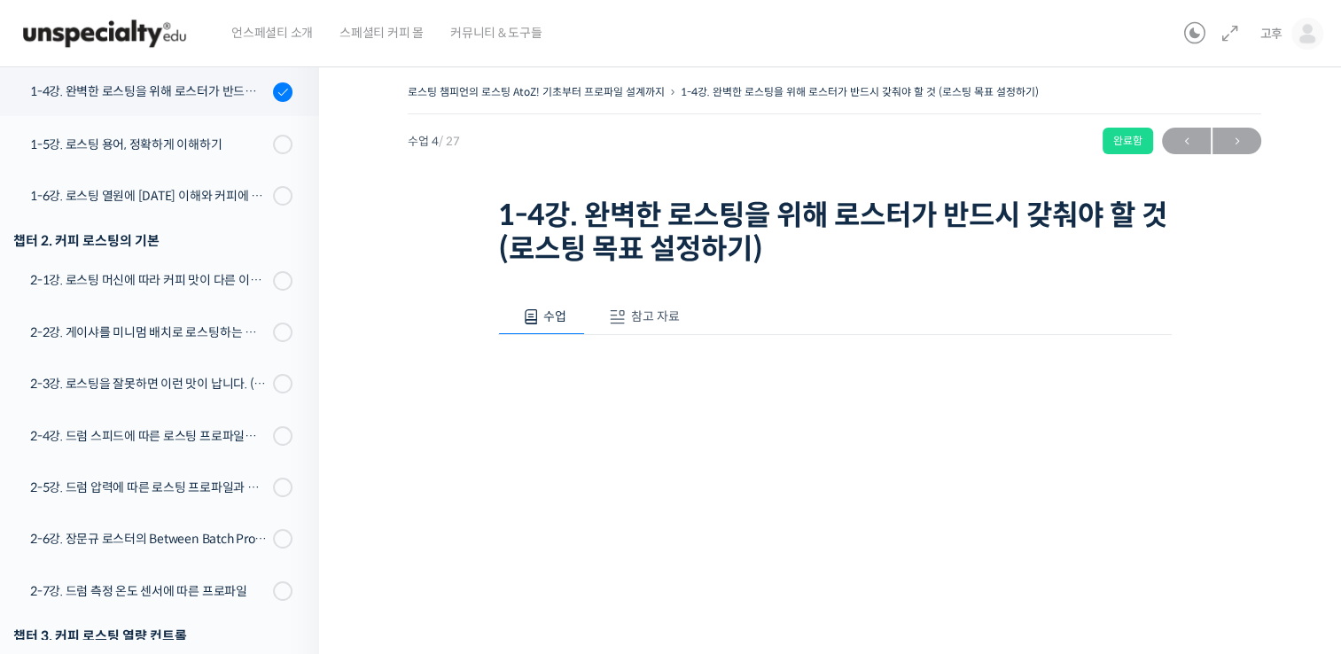
scroll to position [418, 0]
click at [656, 318] on span "참고 자료" at bounding box center [655, 316] width 49 height 16
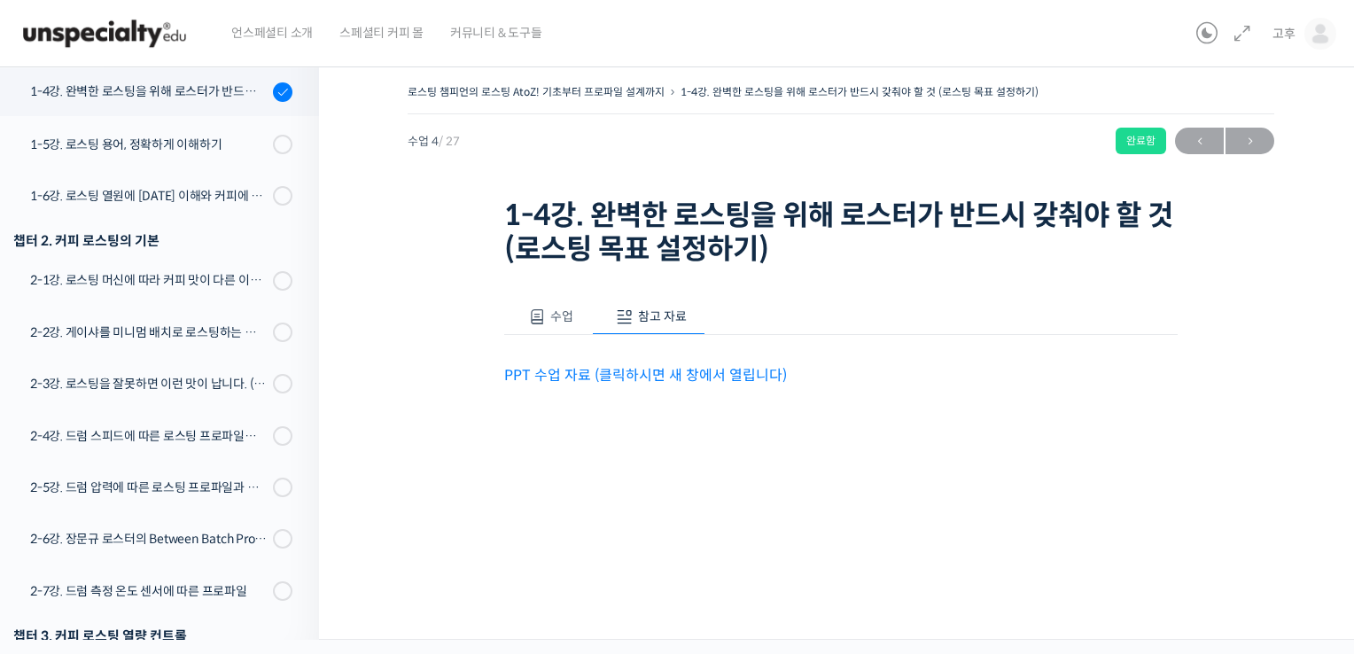
click at [577, 371] on link "PPT 수업 자료 (클릭하시면 새 창에서 열립니다)" at bounding box center [645, 375] width 283 height 19
click at [150, 155] on link "1-5강. 로스팅 용어, 정확하게 이해하기" at bounding box center [155, 144] width 328 height 46
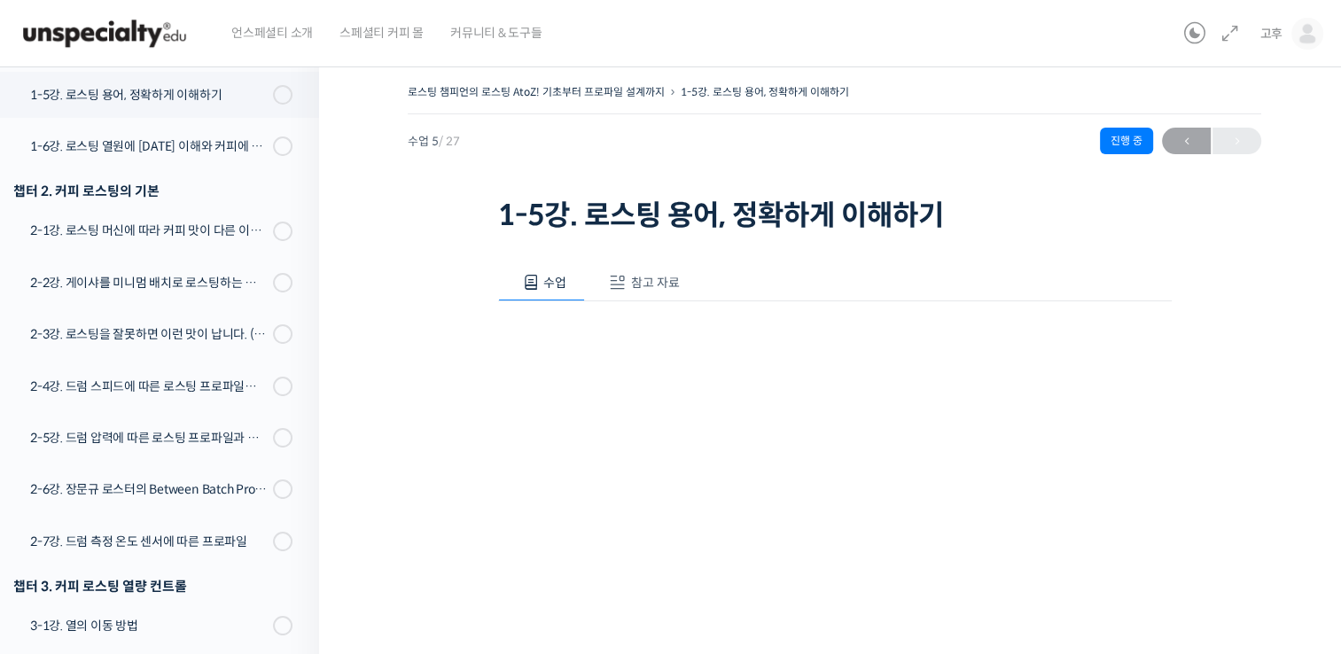
scroll to position [471, 0]
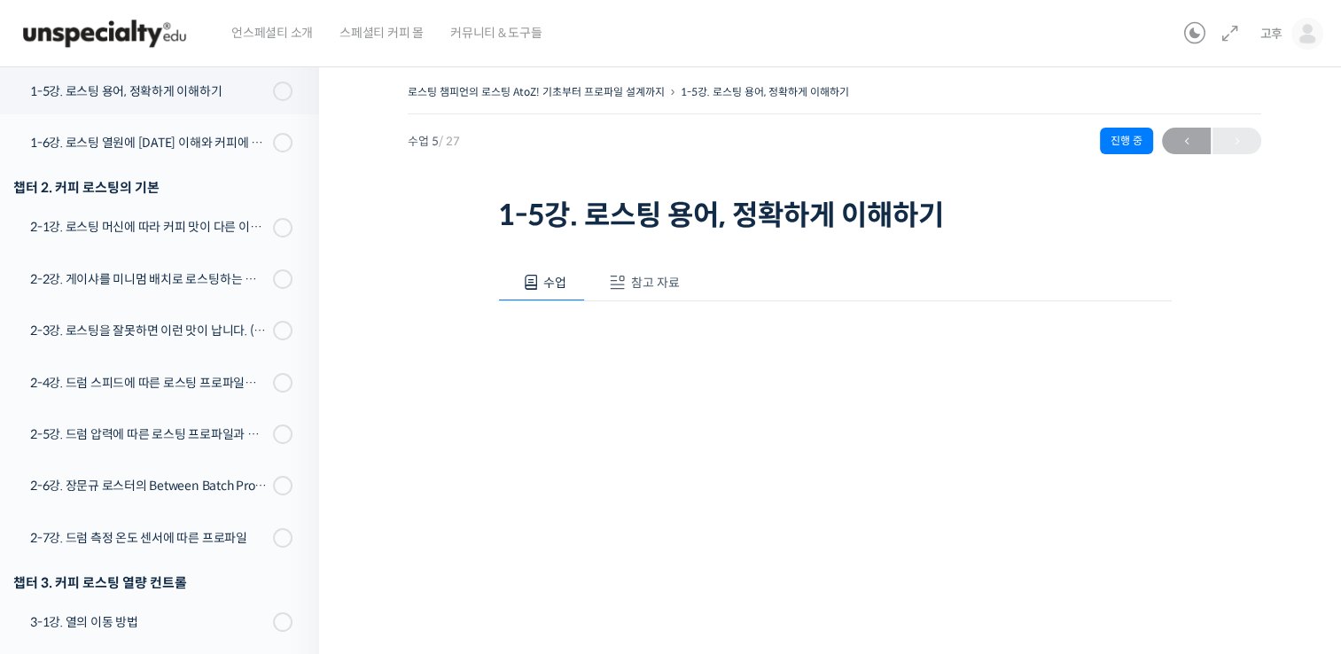
click at [655, 285] on span "참고 자료" at bounding box center [655, 283] width 49 height 16
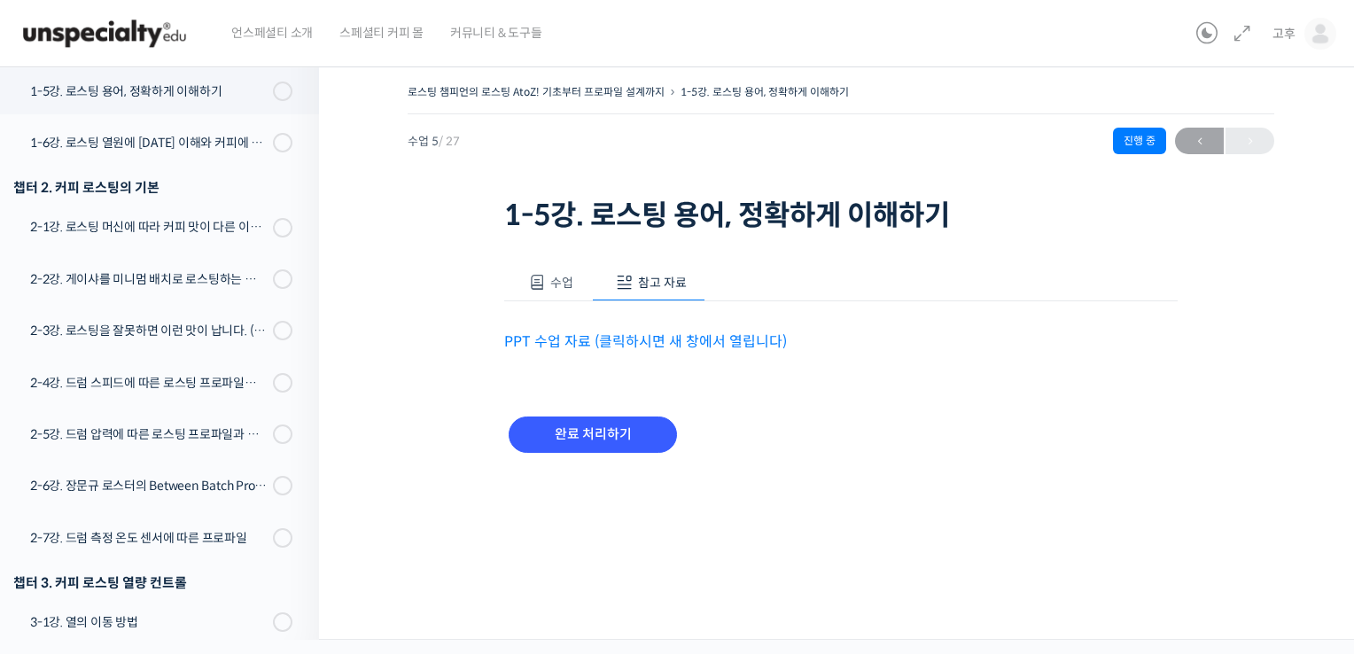
click at [653, 336] on link "PPT 수업 자료 (클릭하시면 새 창에서 열립니다)" at bounding box center [645, 341] width 283 height 19
click at [564, 420] on input "완료 처리하기" at bounding box center [593, 435] width 168 height 36
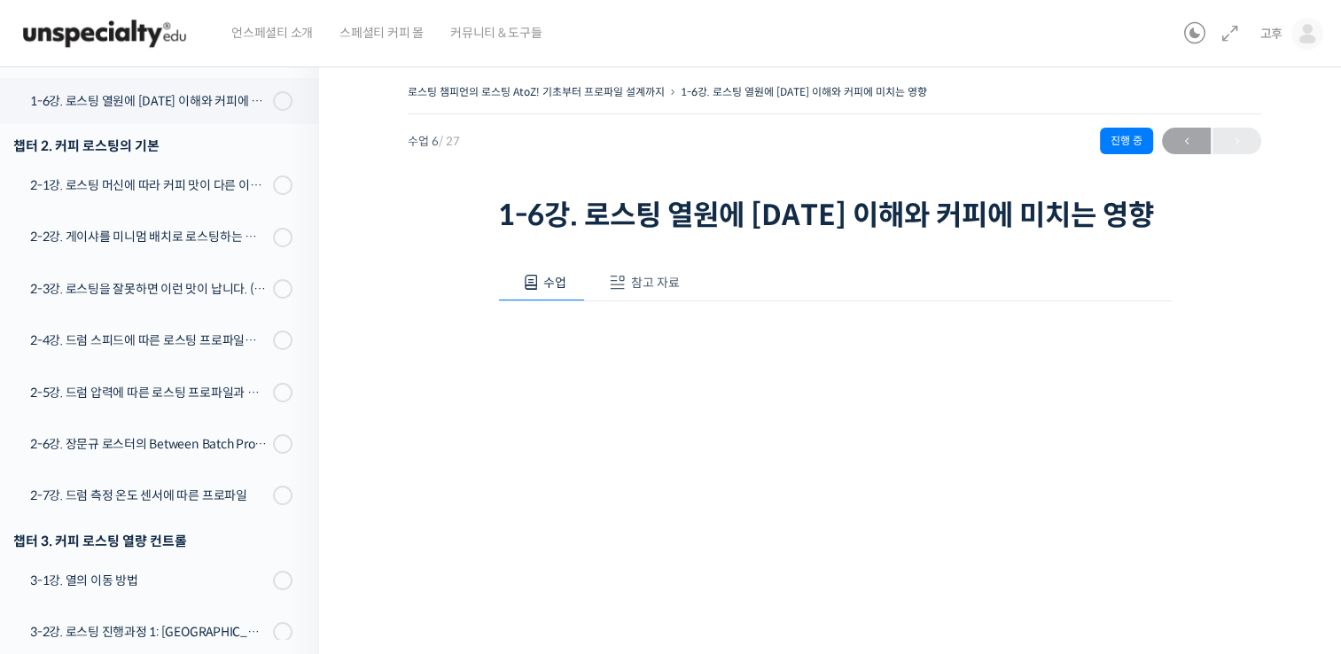
scroll to position [524, 0]
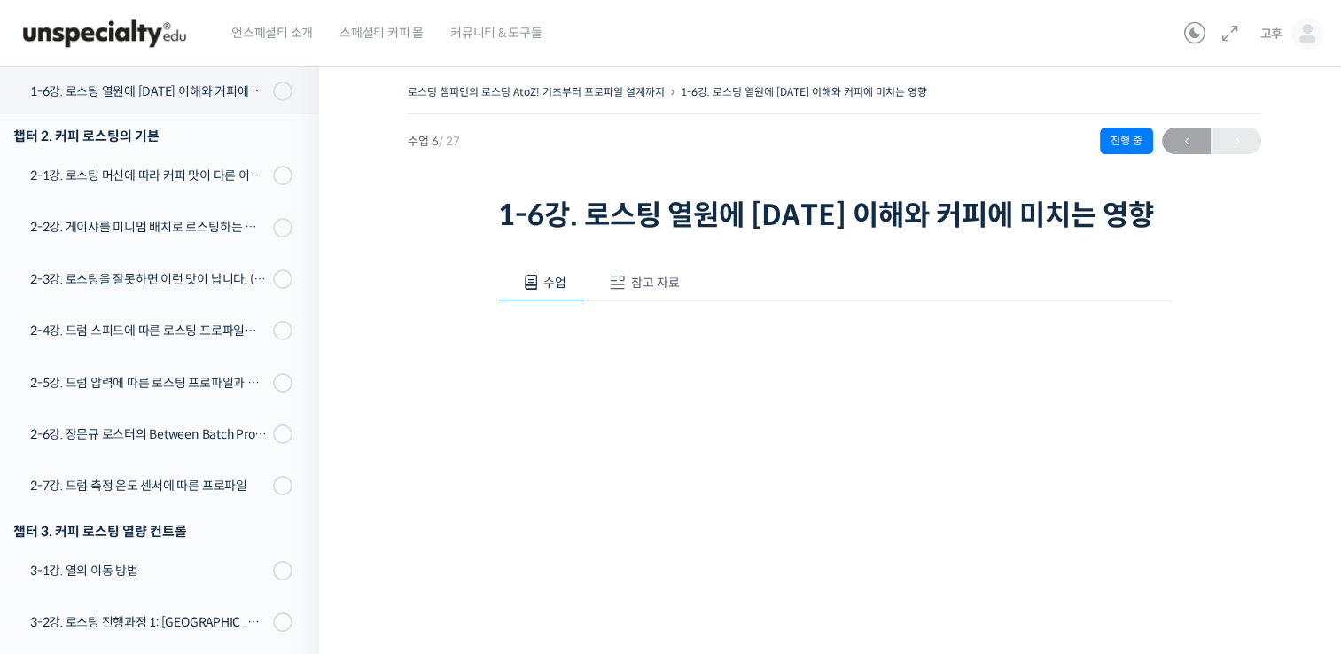
click at [658, 289] on span "참고 자료" at bounding box center [655, 283] width 49 height 16
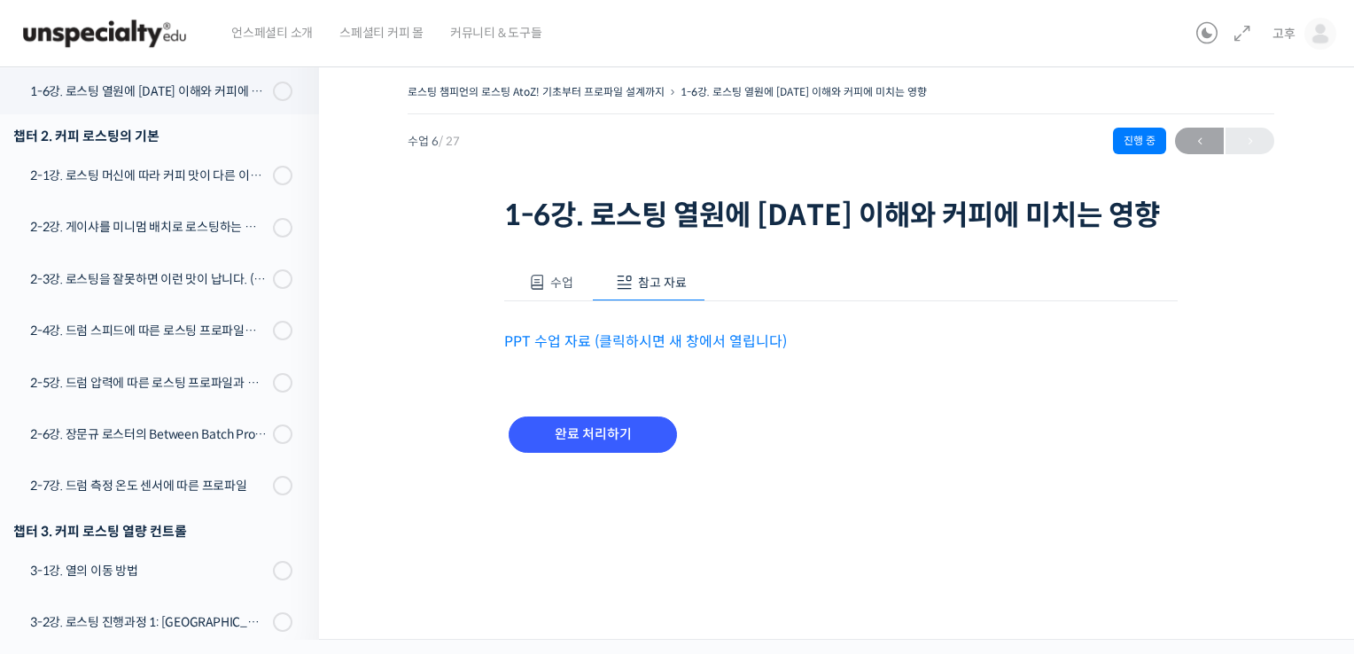
click at [599, 342] on link "PPT 수업 자료 (클릭하시면 새 창에서 열립니다)" at bounding box center [645, 341] width 283 height 19
